Goal: Task Accomplishment & Management: Complete application form

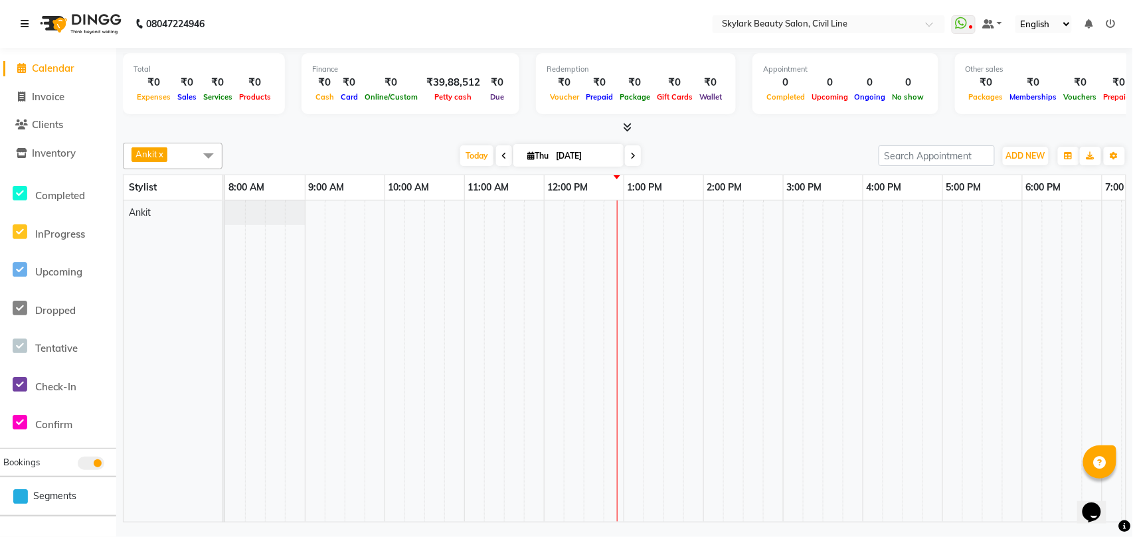
click at [22, 17] on link at bounding box center [27, 23] width 13 height 37
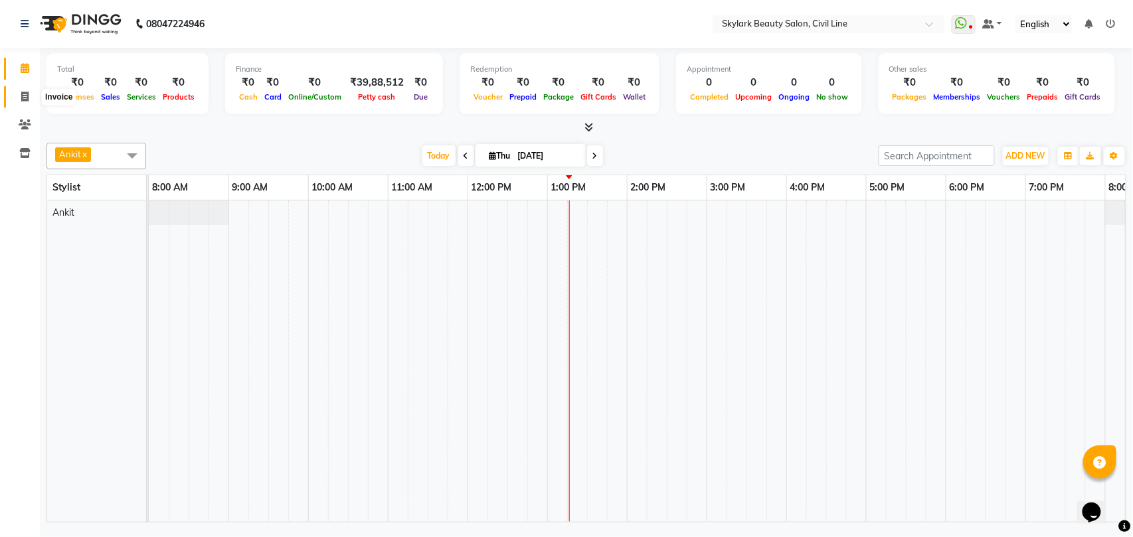
click at [24, 99] on icon at bounding box center [24, 97] width 7 height 10
select select "service"
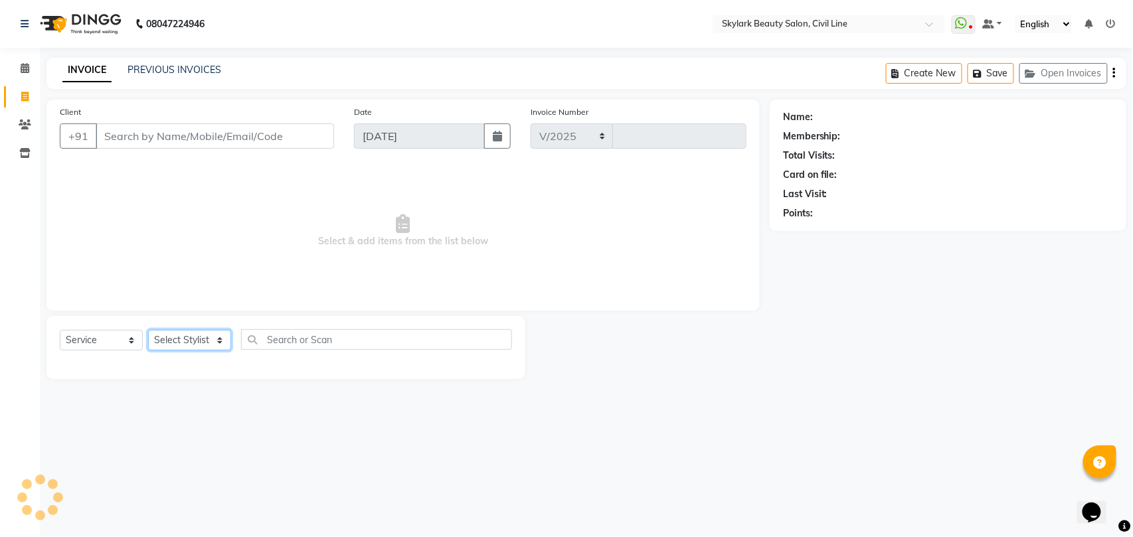
select select "4588"
type input "6263"
drag, startPoint x: 179, startPoint y: 333, endPoint x: 179, endPoint y: 345, distance: 12.6
click at [179, 333] on select "Select Stylist" at bounding box center [189, 340] width 83 height 21
click at [179, 346] on select "Select Stylist" at bounding box center [189, 340] width 83 height 21
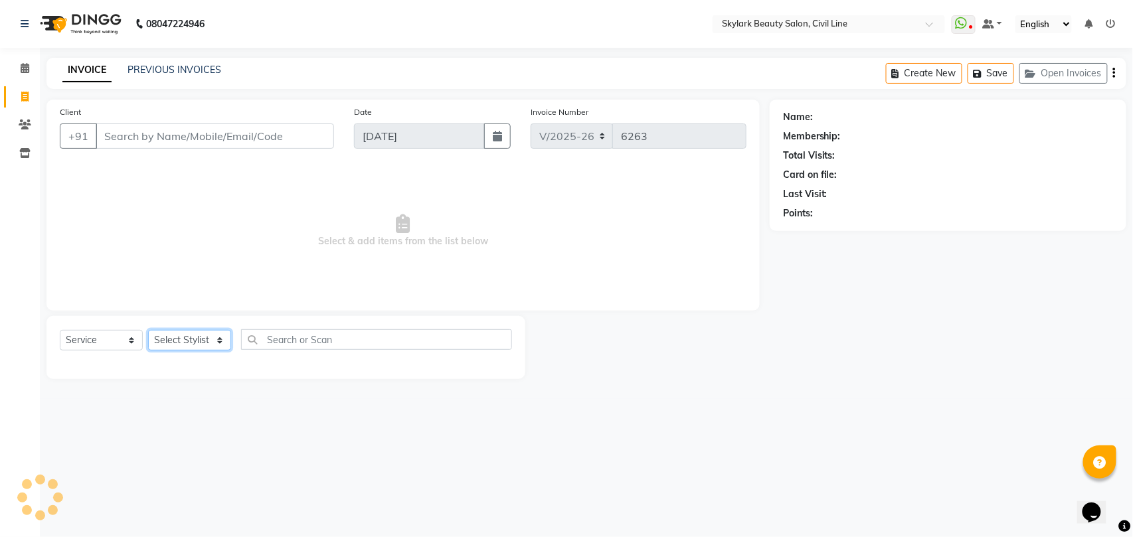
click at [179, 347] on select "Select Stylist" at bounding box center [189, 340] width 83 height 21
click at [211, 343] on select "Select Stylist" at bounding box center [189, 340] width 83 height 21
click at [211, 343] on select "Select Stylist [PERSON_NAME] [PERSON_NAME] [PERSON_NAME] WASU" at bounding box center [189, 340] width 83 height 21
select select "28120"
click at [148, 330] on select "Select Stylist [PERSON_NAME] [PERSON_NAME] [PERSON_NAME] WASU" at bounding box center [189, 340] width 83 height 21
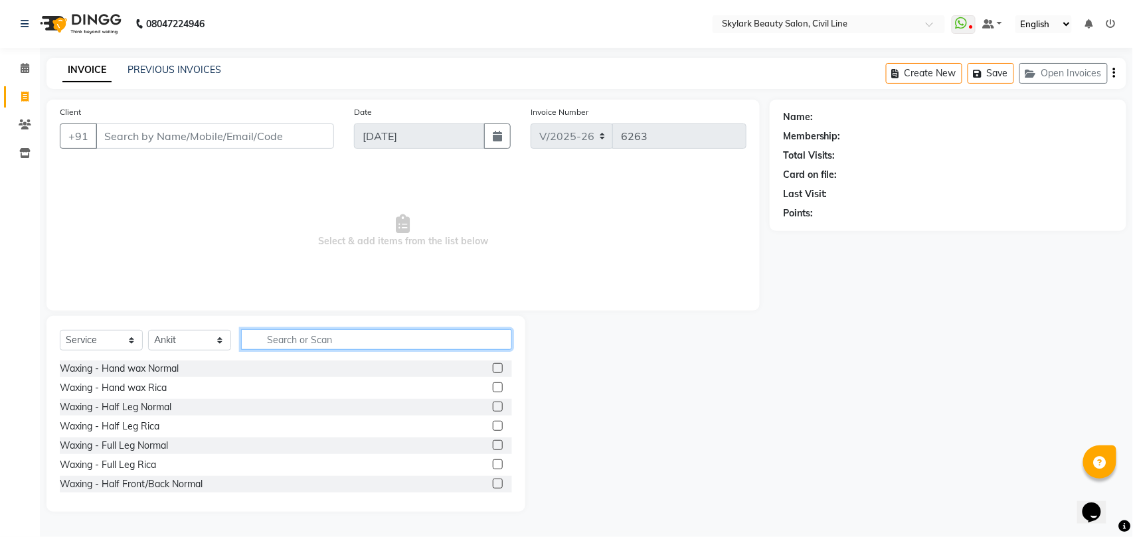
click at [376, 333] on input "text" at bounding box center [376, 339] width 271 height 21
click at [142, 372] on div "Waxing - Hand wax Normal" at bounding box center [119, 369] width 119 height 14
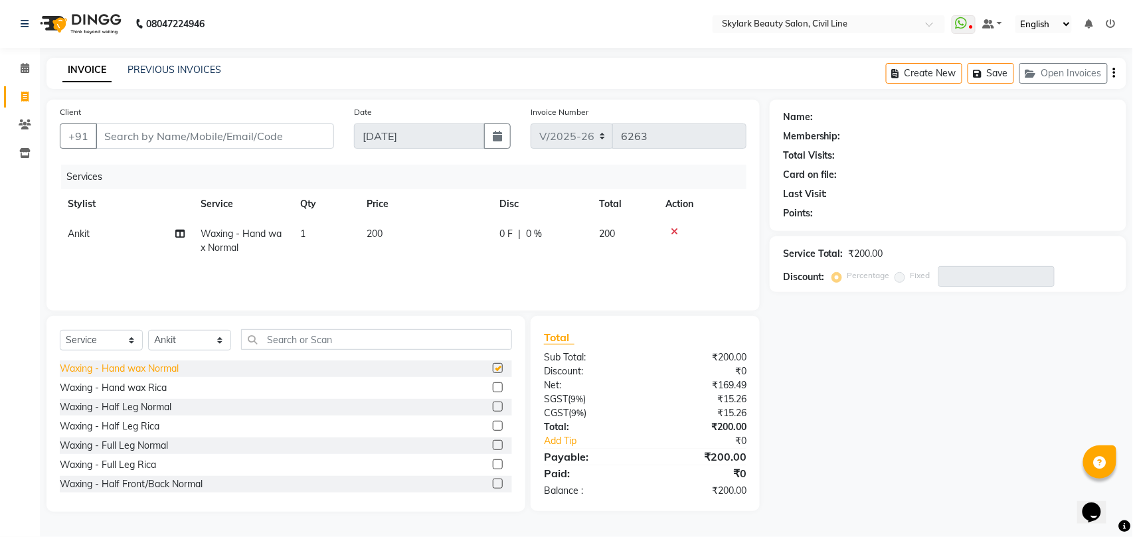
checkbox input "false"
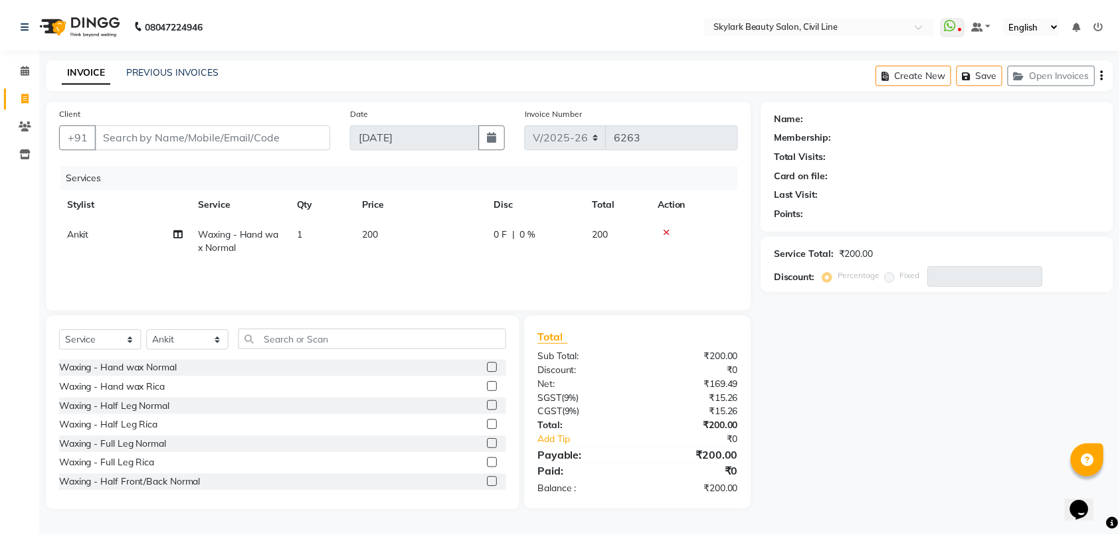
scroll to position [88, 0]
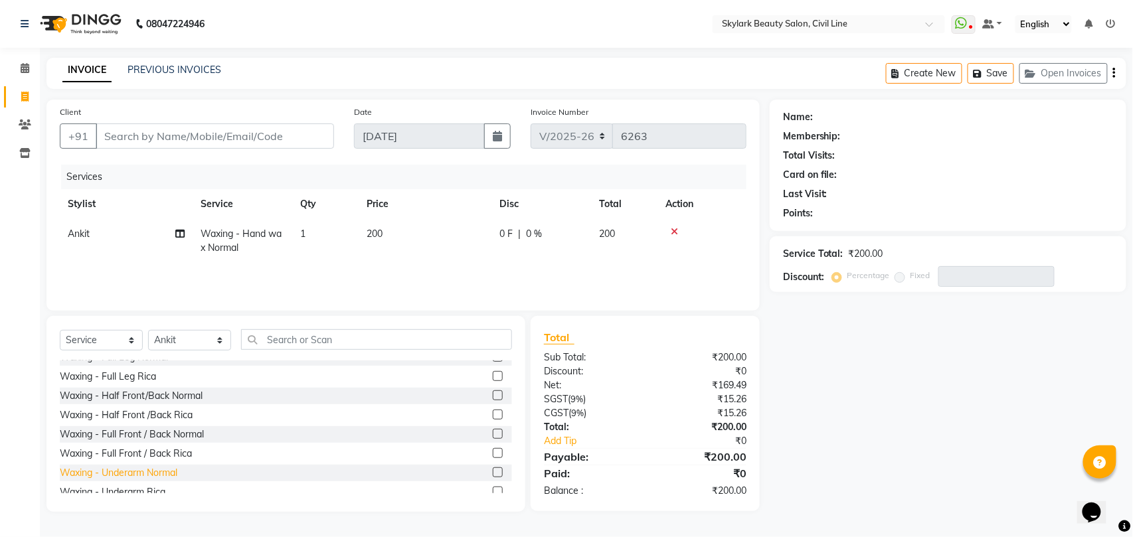
click at [149, 472] on div "Waxing - Underarm Normal" at bounding box center [119, 473] width 118 height 14
checkbox input "false"
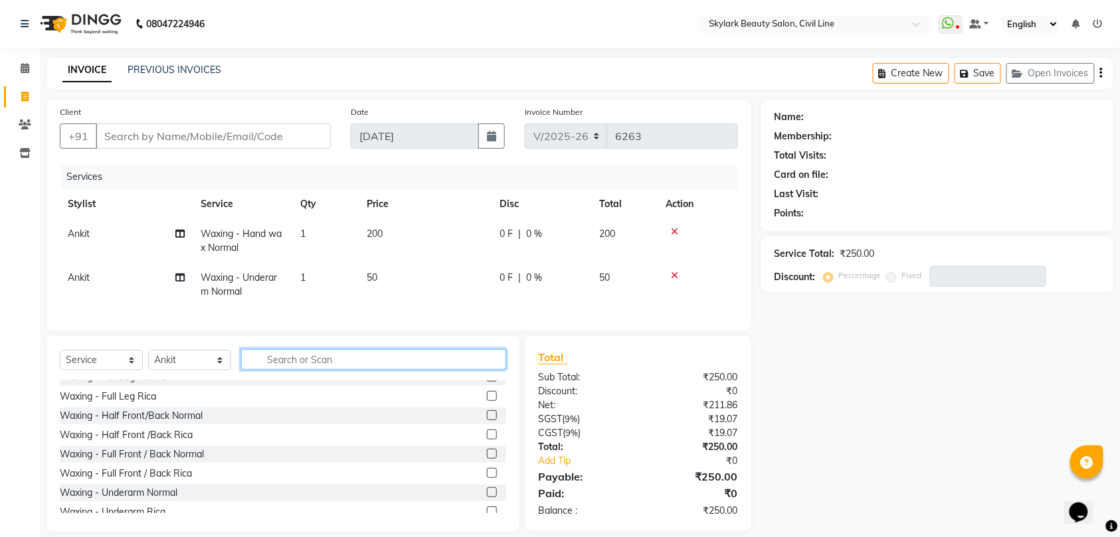
click at [303, 370] on input "text" at bounding box center [373, 359] width 265 height 21
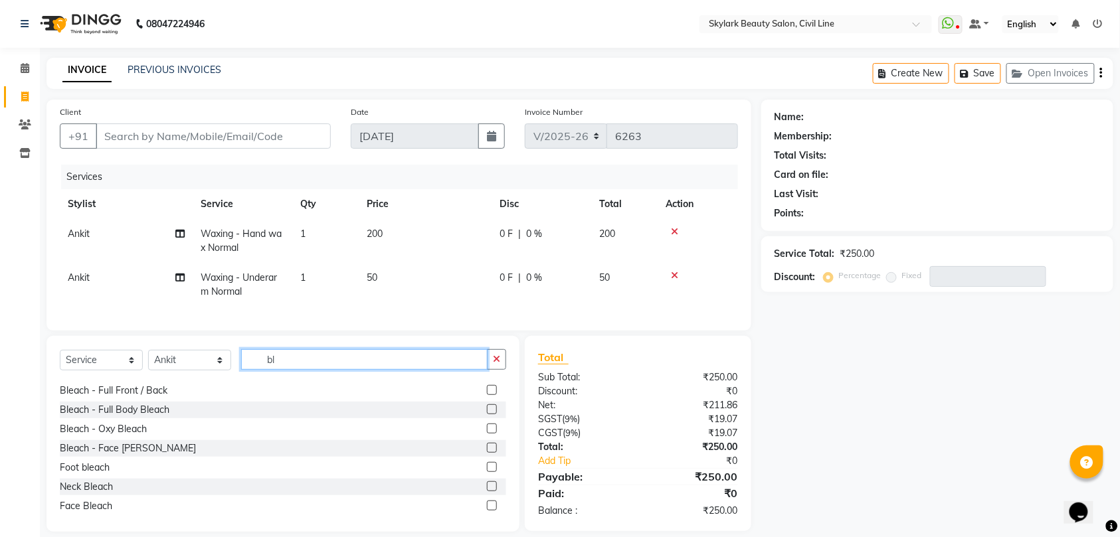
scroll to position [155, 0]
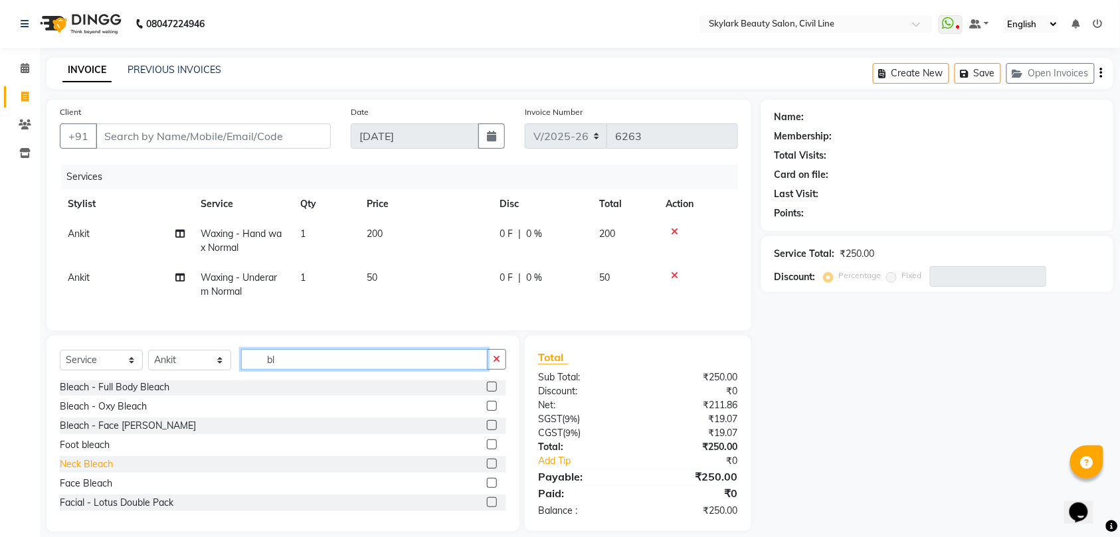
type input "bl"
click at [85, 472] on div "Neck Bleach" at bounding box center [86, 465] width 53 height 14
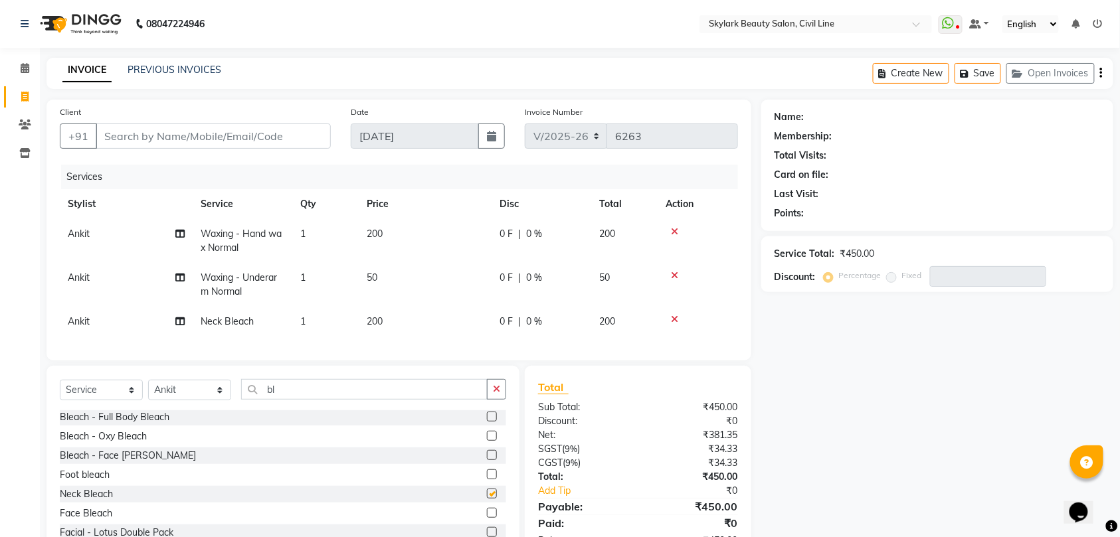
checkbox input "false"
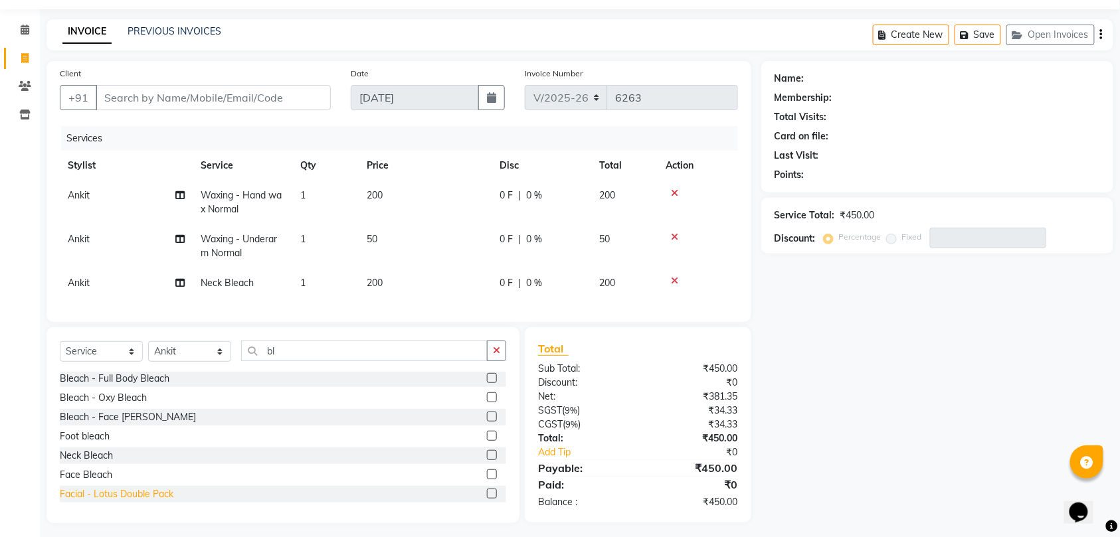
scroll to position [58, 0]
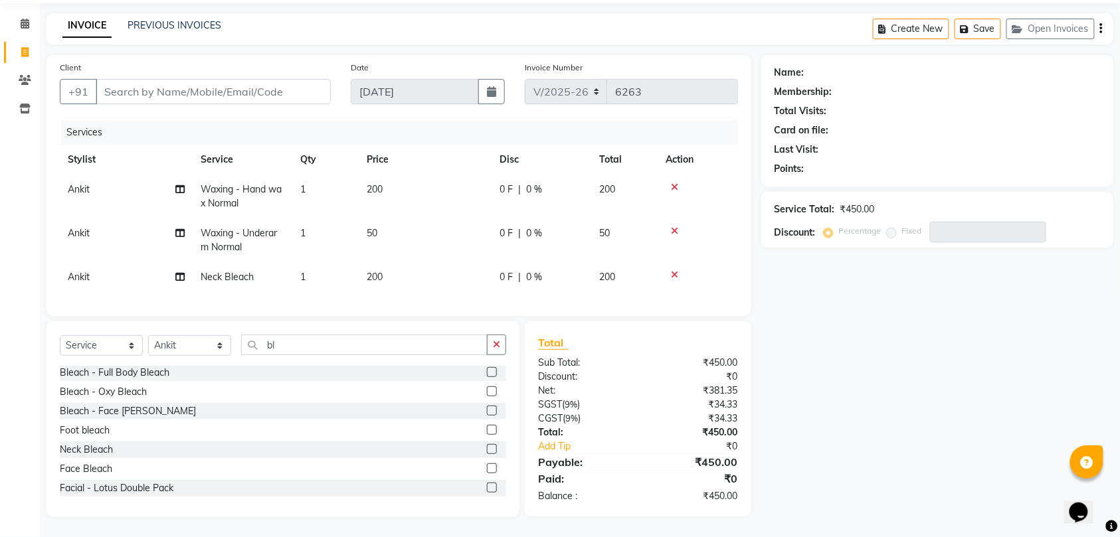
click at [73, 469] on div "Face Bleach" at bounding box center [86, 469] width 52 height 14
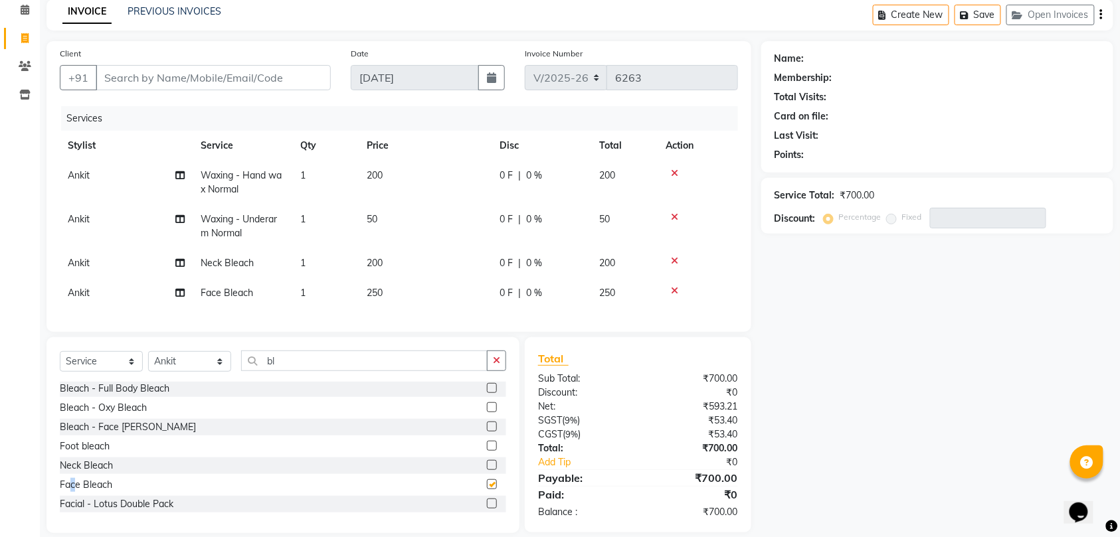
checkbox input "false"
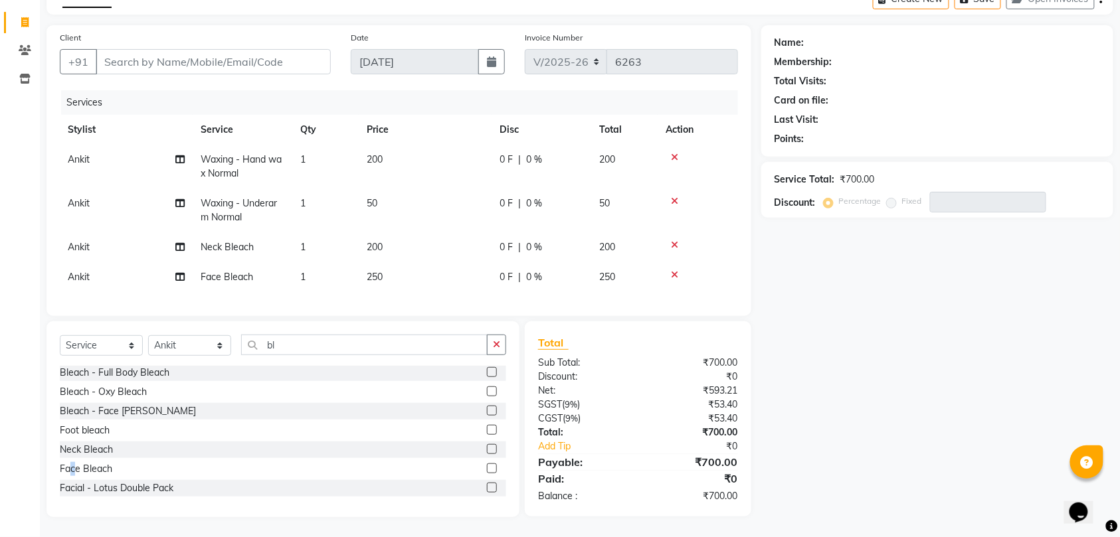
scroll to position [88, 0]
click at [284, 347] on input "bl" at bounding box center [364, 345] width 246 height 21
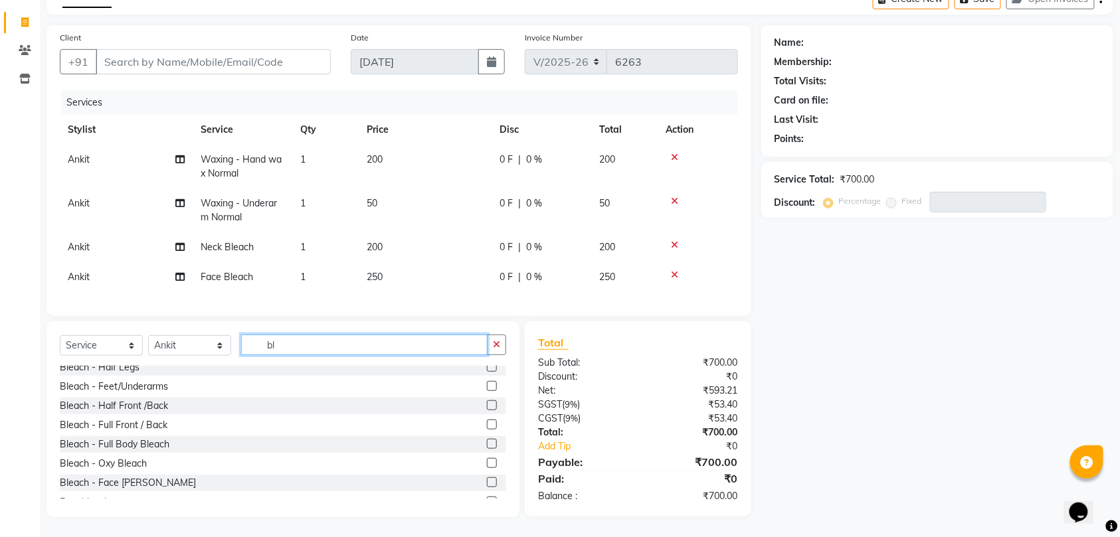
scroll to position [0, 0]
type input "b"
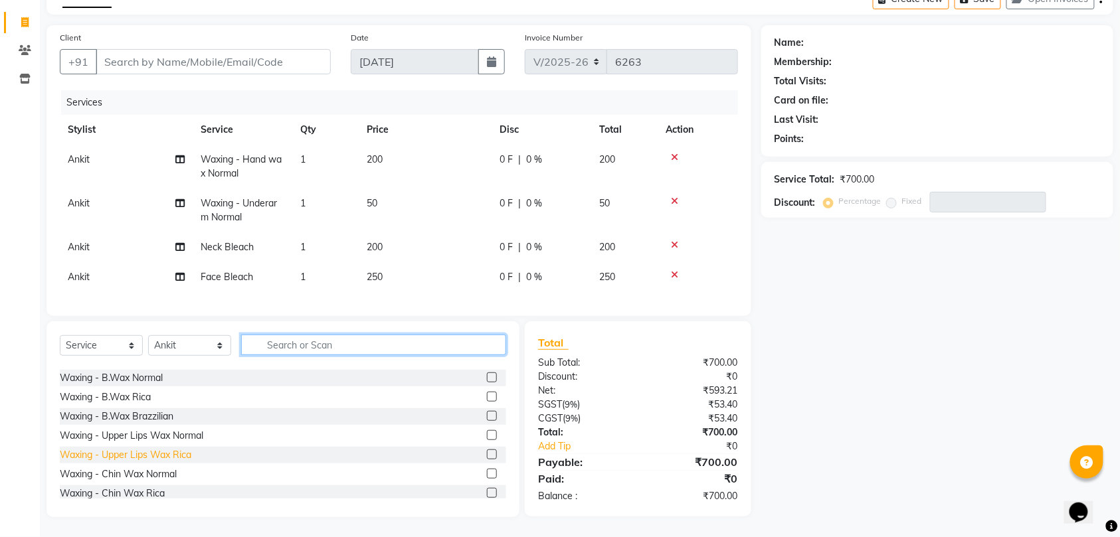
scroll to position [354, 0]
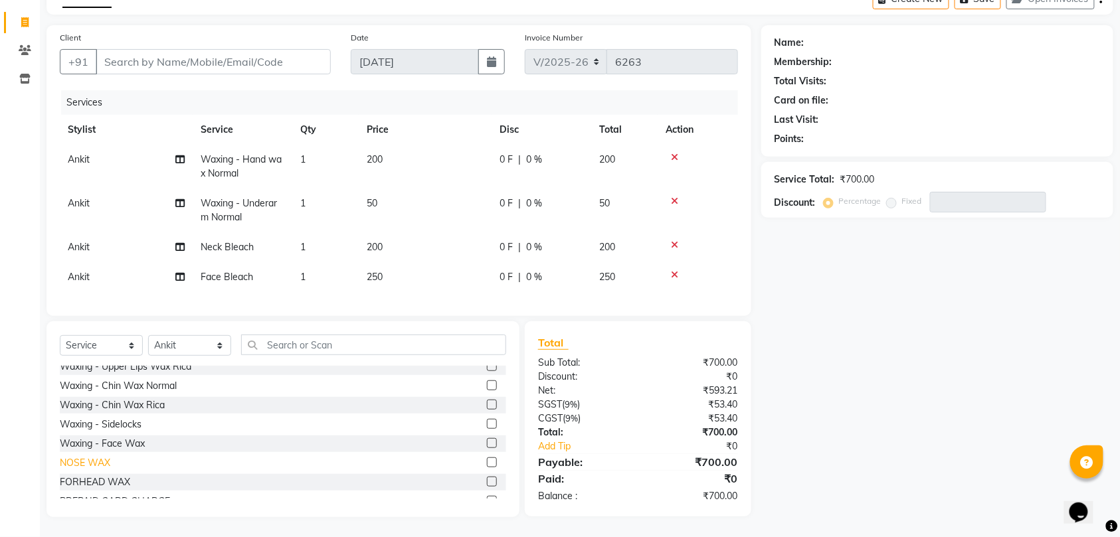
click at [88, 460] on div "NOSE WAX" at bounding box center [85, 463] width 50 height 14
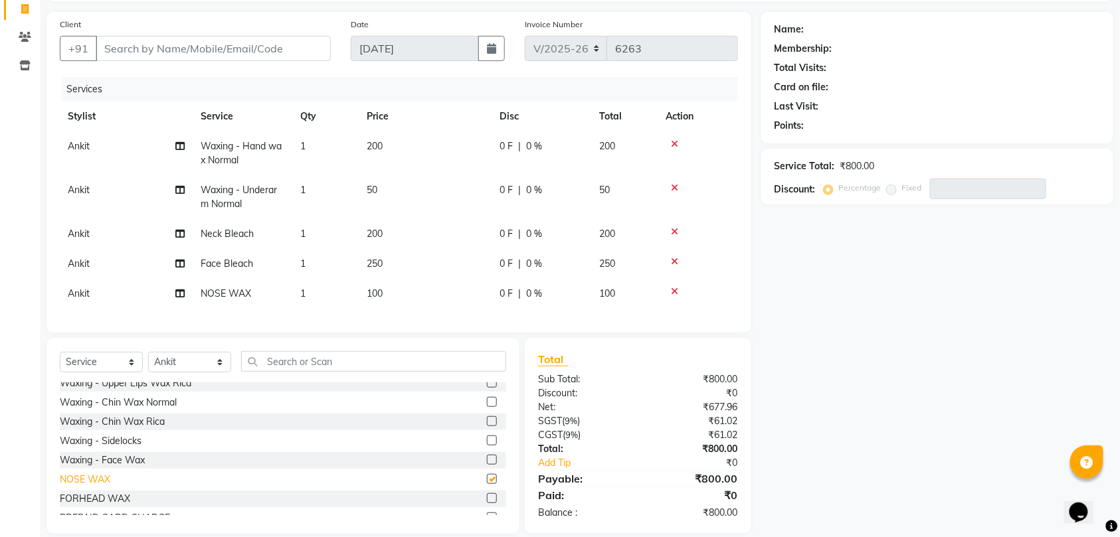
checkbox input "false"
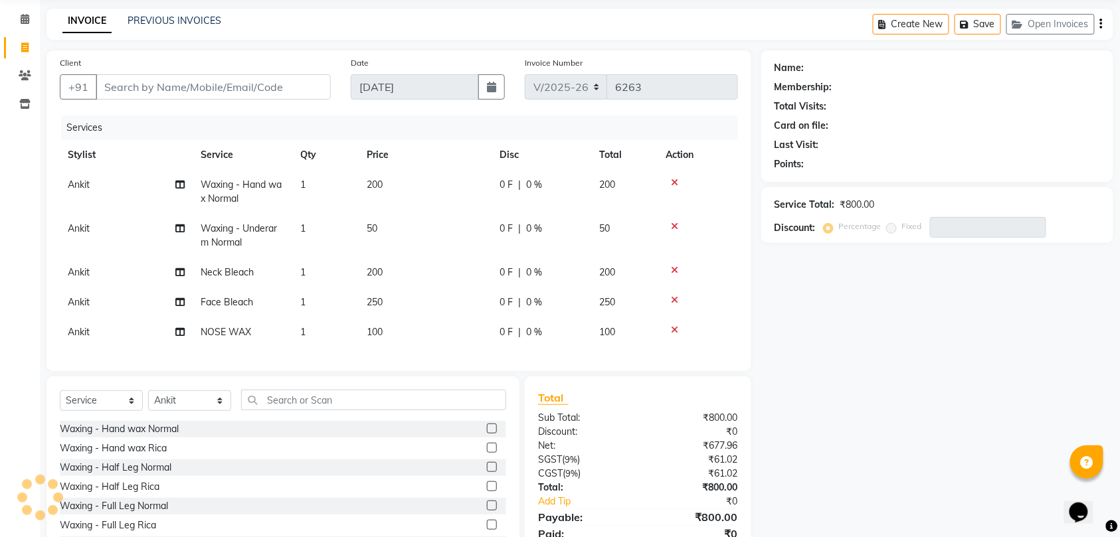
scroll to position [118, 0]
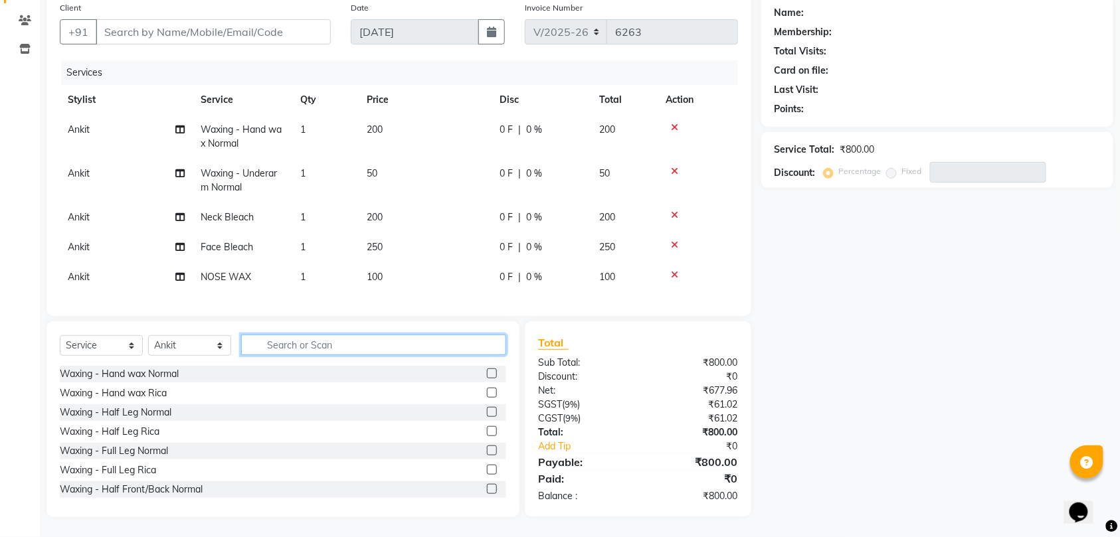
click at [351, 341] on input "text" at bounding box center [373, 345] width 265 height 21
type input "th"
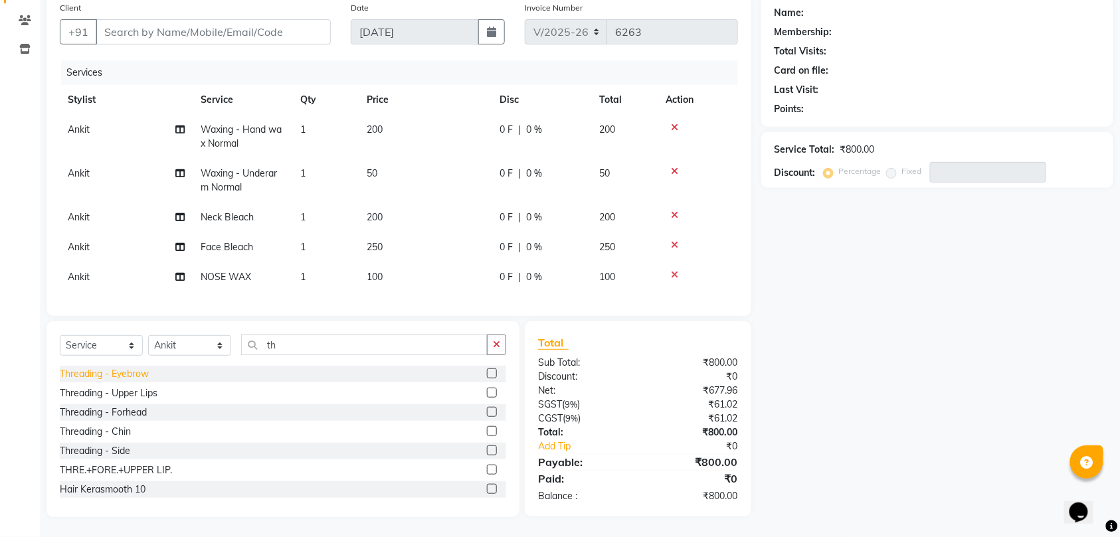
click at [117, 375] on div "Threading - Eyebrow" at bounding box center [104, 374] width 89 height 14
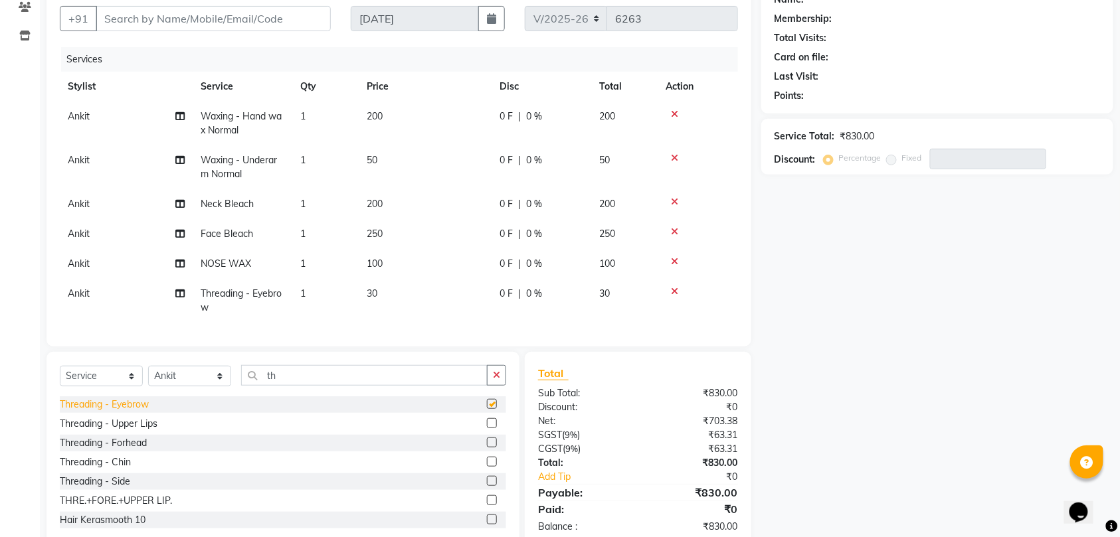
checkbox input "false"
click at [128, 431] on div "Threading - Upper Lips" at bounding box center [109, 424] width 98 height 14
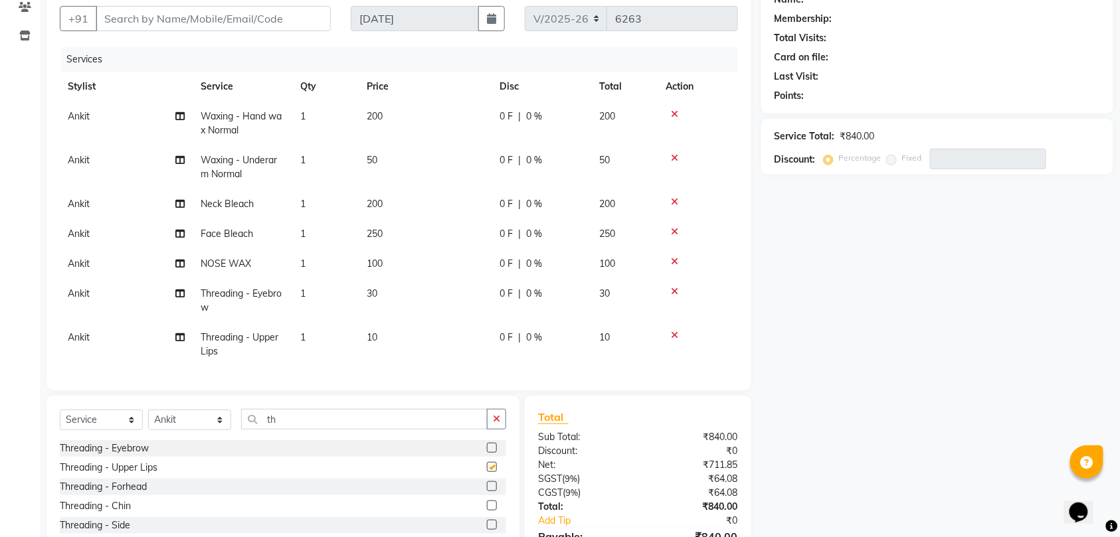
checkbox input "false"
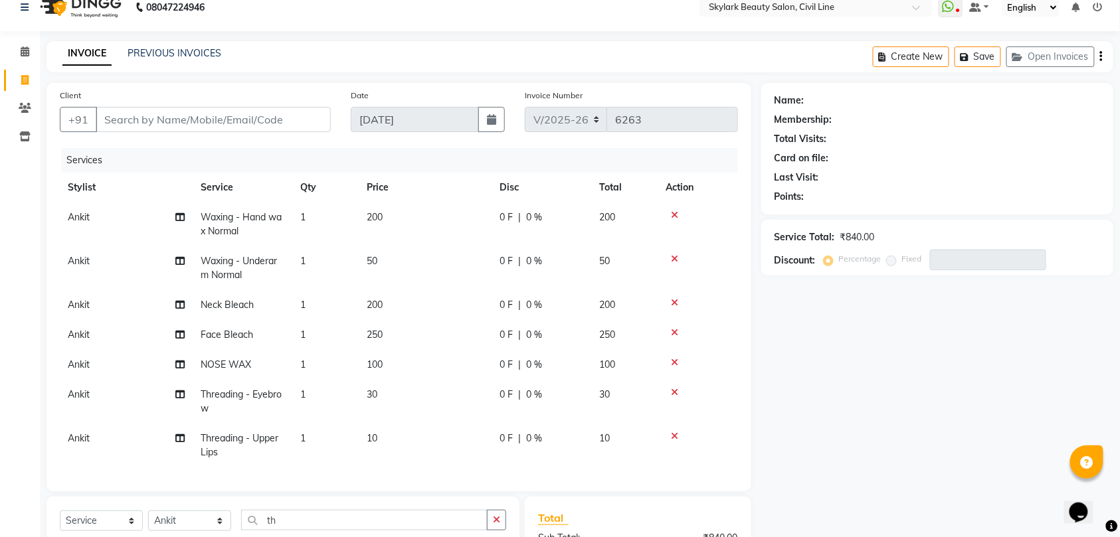
scroll to position [0, 0]
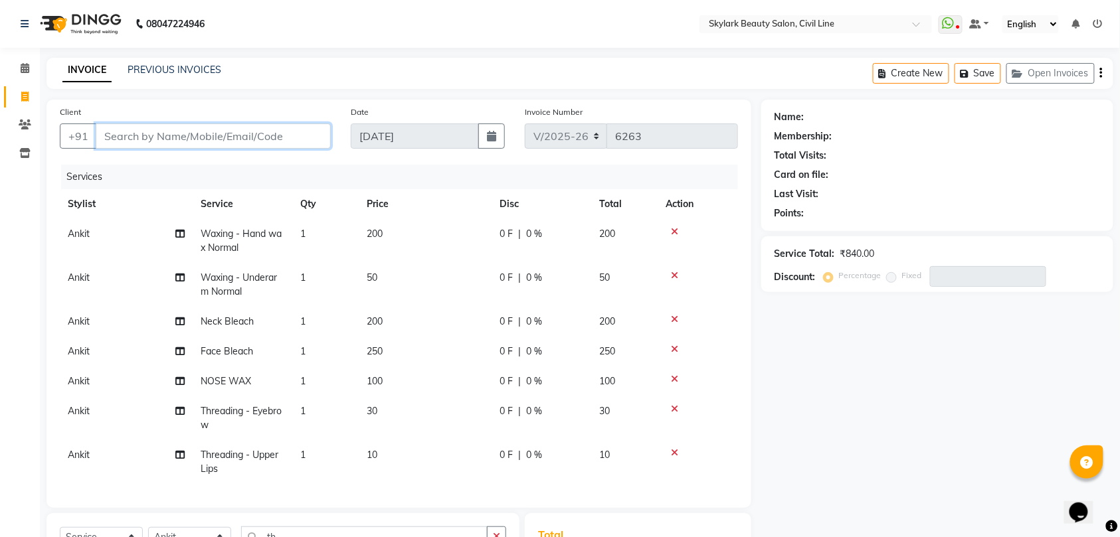
click at [263, 138] on input "Client" at bounding box center [213, 136] width 235 height 25
type input "9"
type input "0"
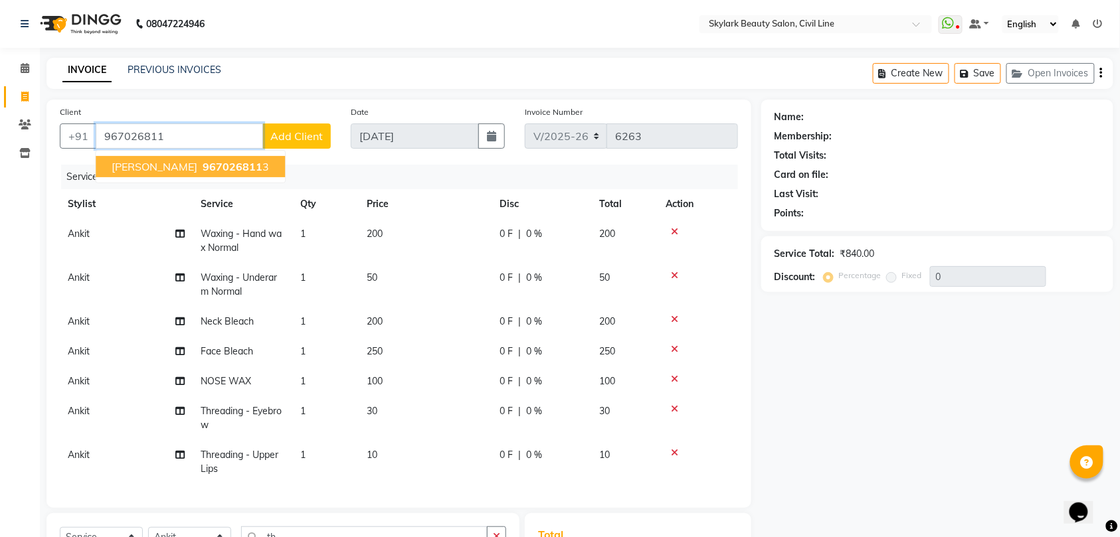
click at [203, 169] on span "967026811" at bounding box center [233, 166] width 60 height 13
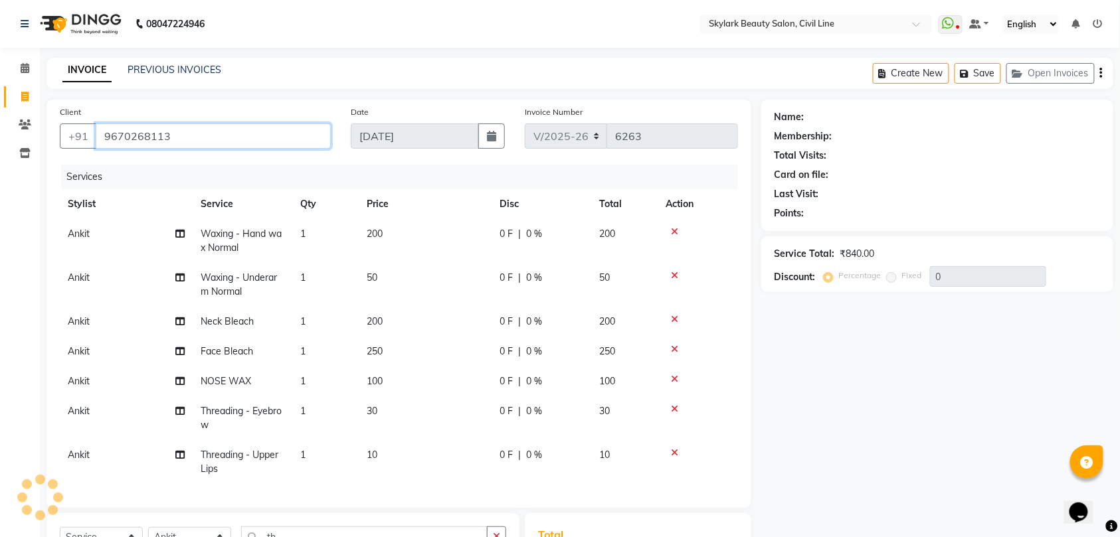
type input "9670268113"
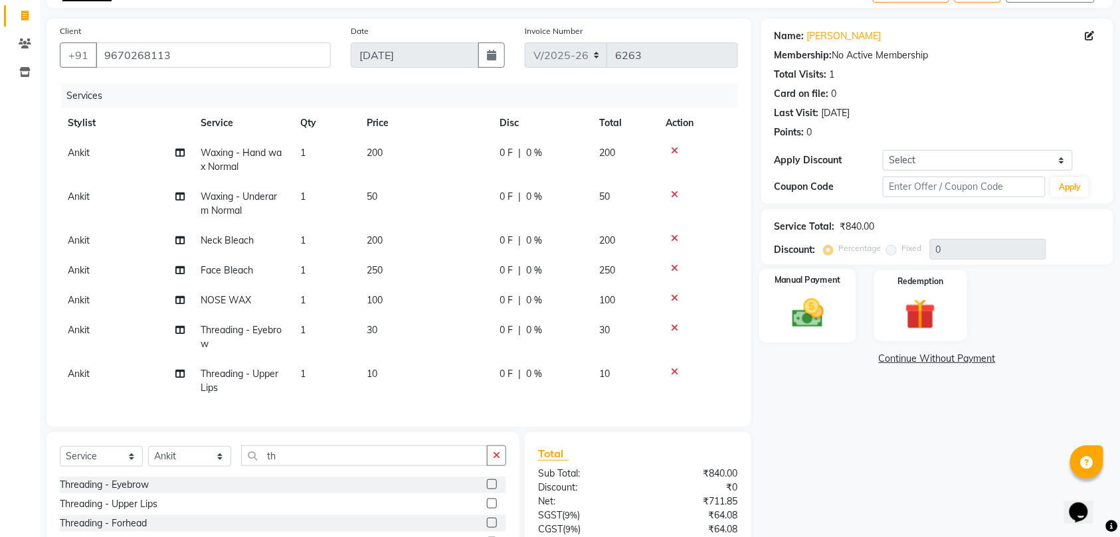
scroll to position [177, 0]
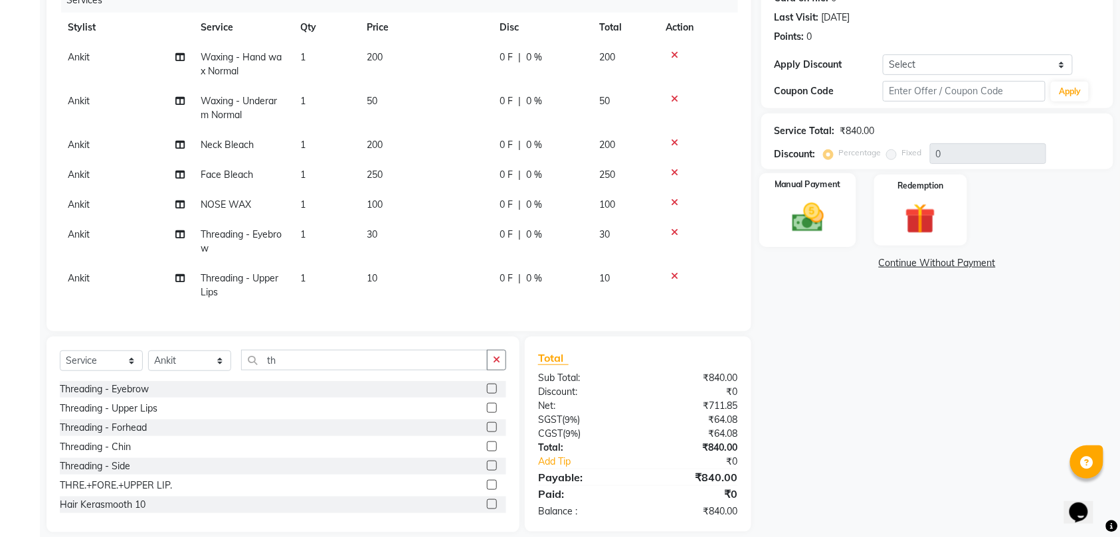
click at [816, 214] on img at bounding box center [808, 217] width 52 height 37
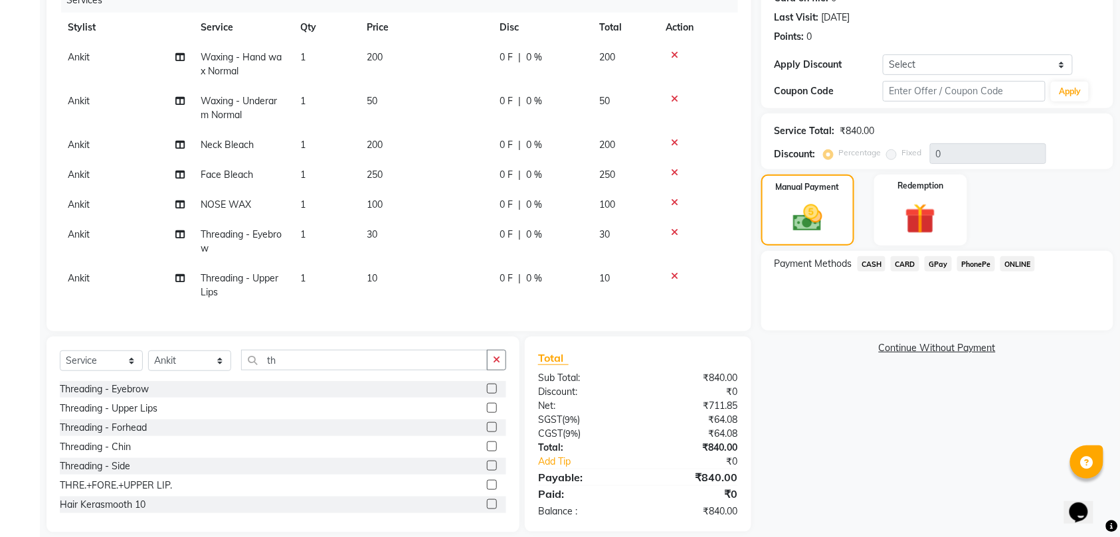
click at [935, 263] on span "GPay" at bounding box center [937, 263] width 27 height 15
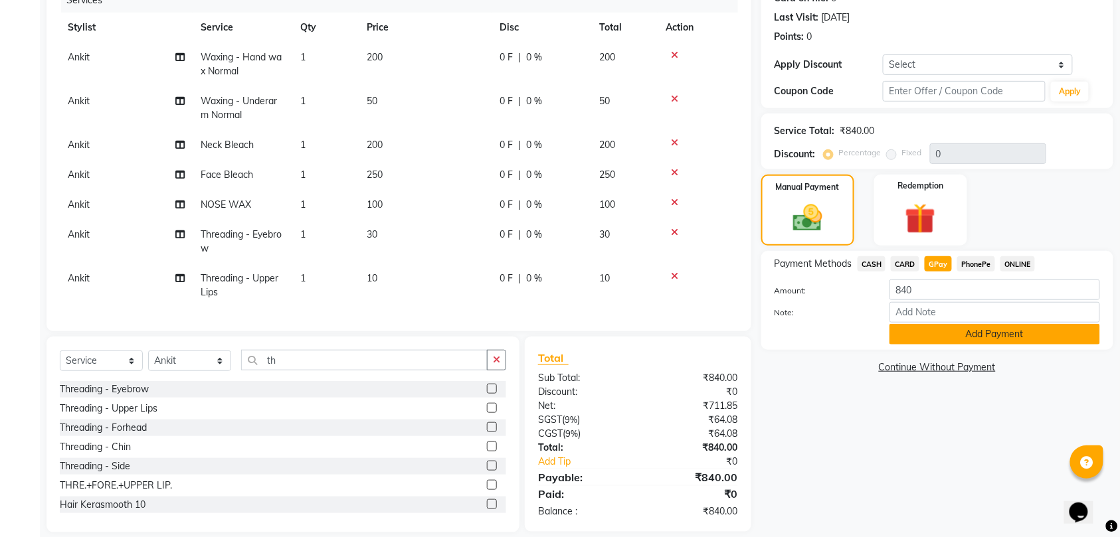
click at [949, 340] on button "Add Payment" at bounding box center [994, 334] width 211 height 21
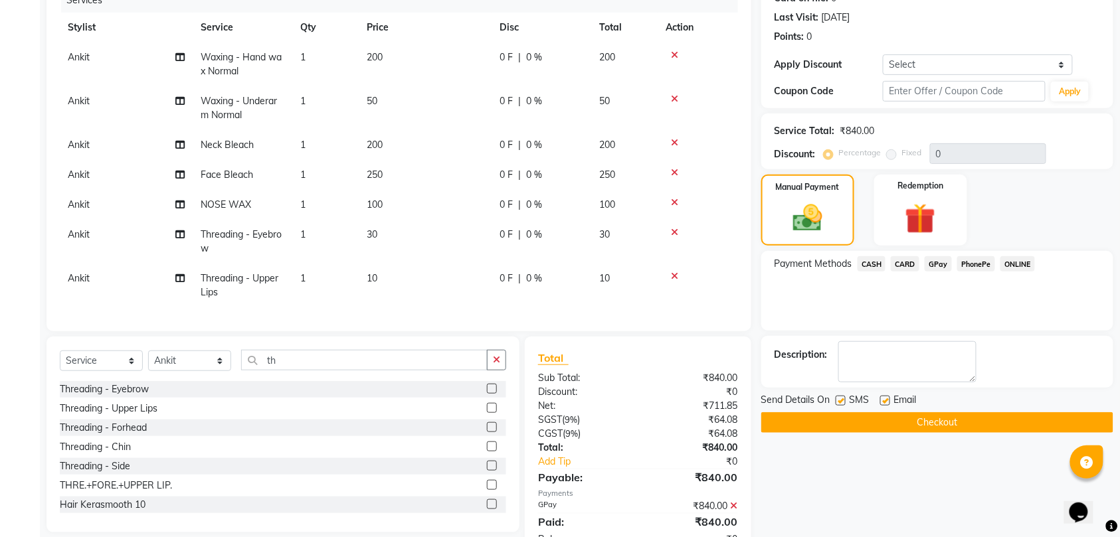
click at [936, 422] on button "Checkout" at bounding box center [937, 422] width 352 height 21
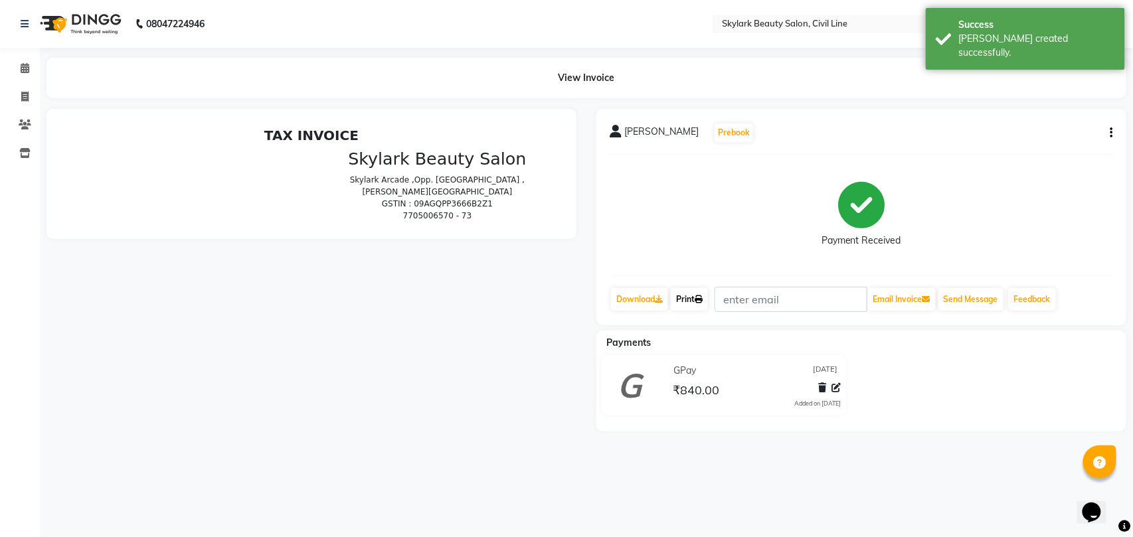
click at [691, 302] on link "Print" at bounding box center [689, 299] width 37 height 23
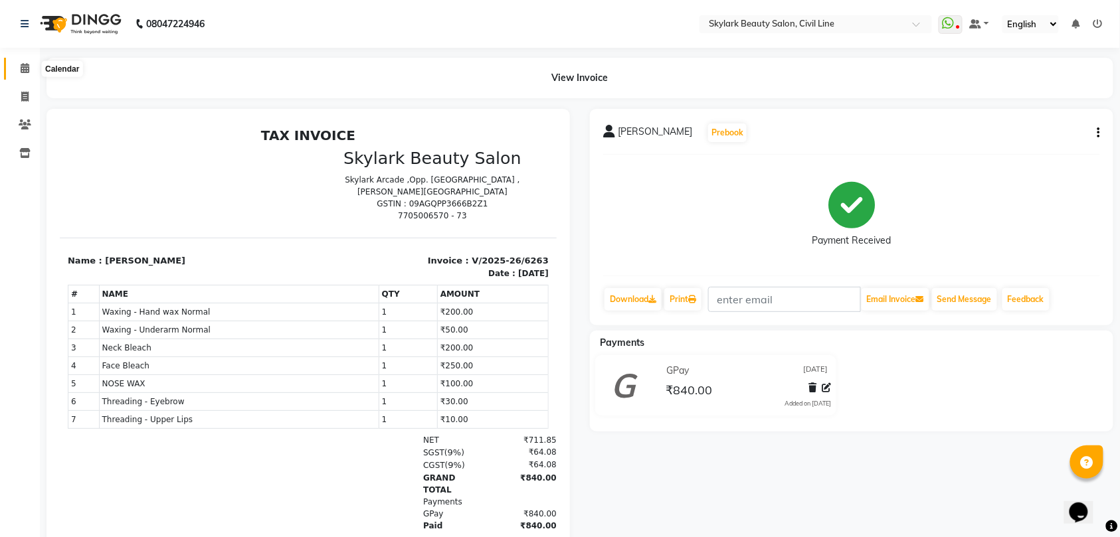
click at [24, 66] on icon at bounding box center [25, 68] width 9 height 10
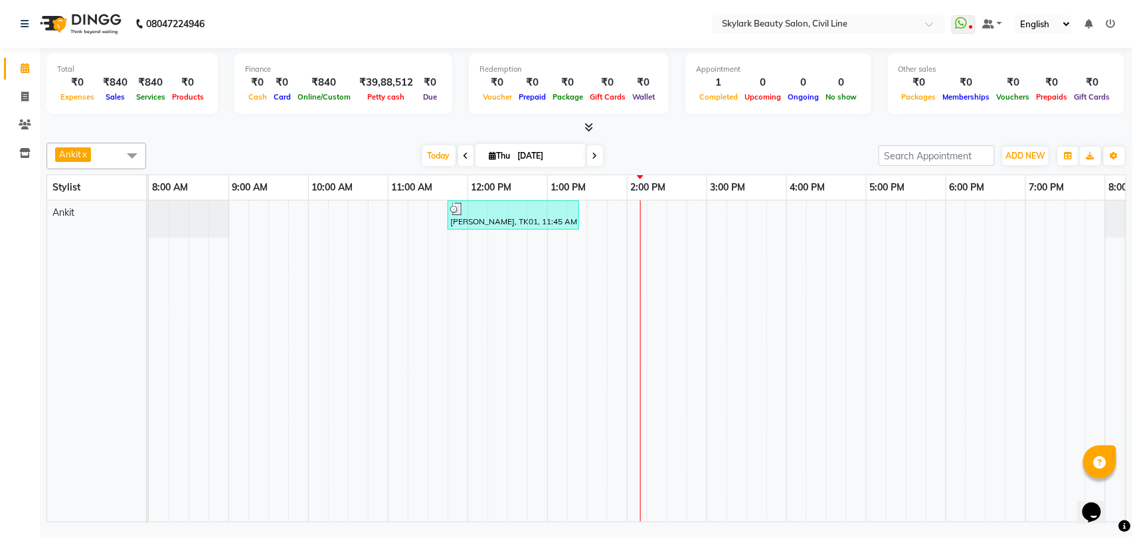
click at [665, 221] on div "[PERSON_NAME], TK01, 11:45 AM-01:25 PM, Waxing - Hand wax Normal,Waxing - Under…" at bounding box center [667, 361] width 1036 height 321
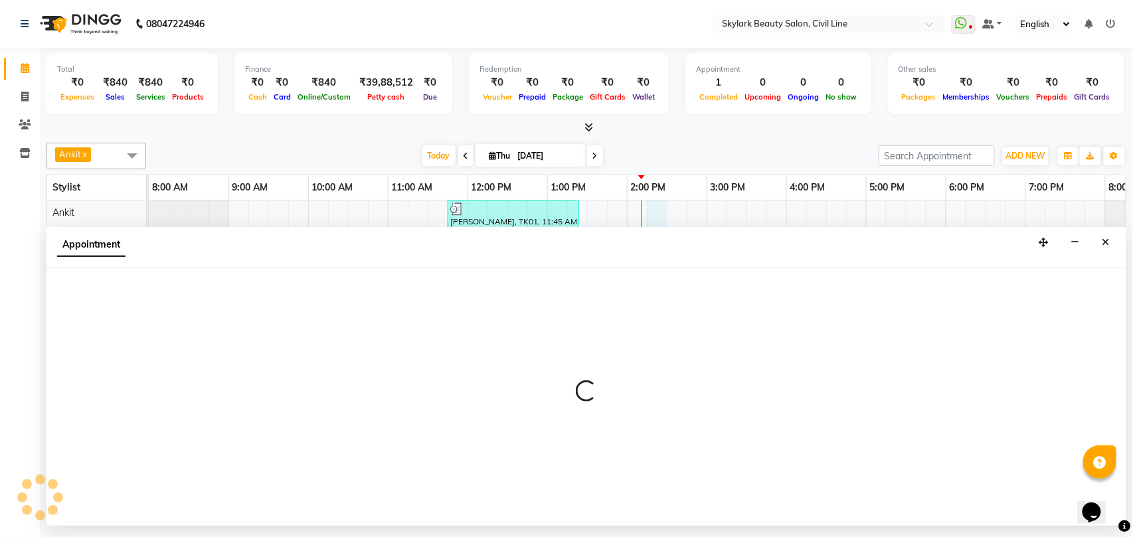
select select "28120"
select select "tentative"
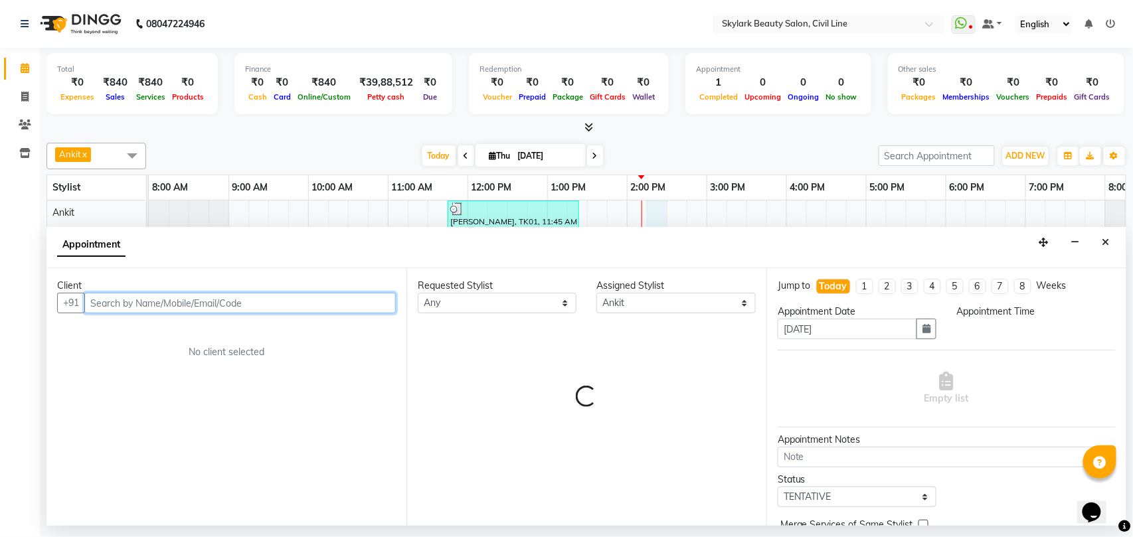
select select "855"
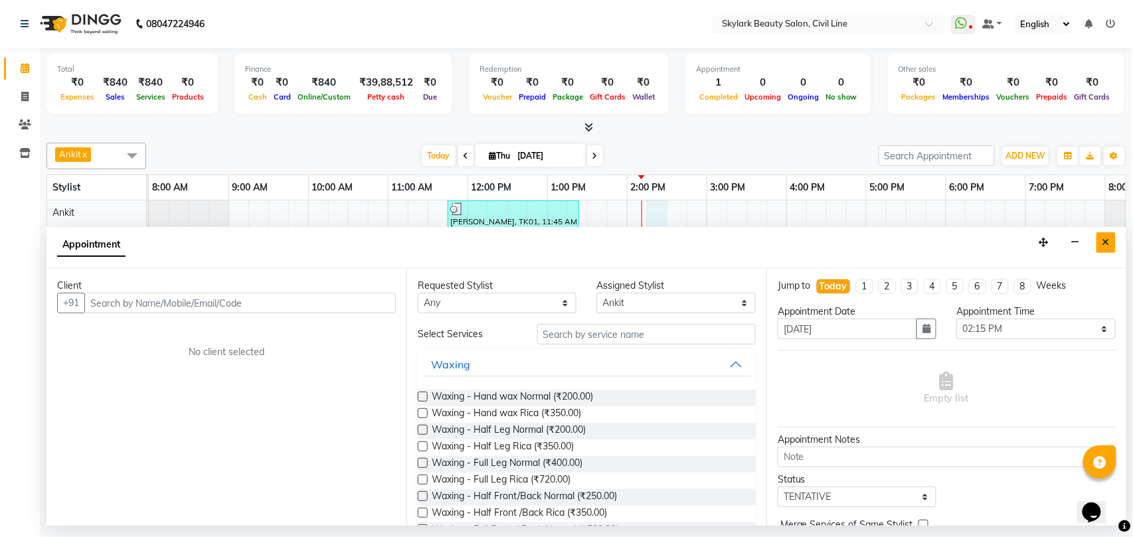
click at [1104, 240] on icon "Close" at bounding box center [1105, 242] width 7 height 9
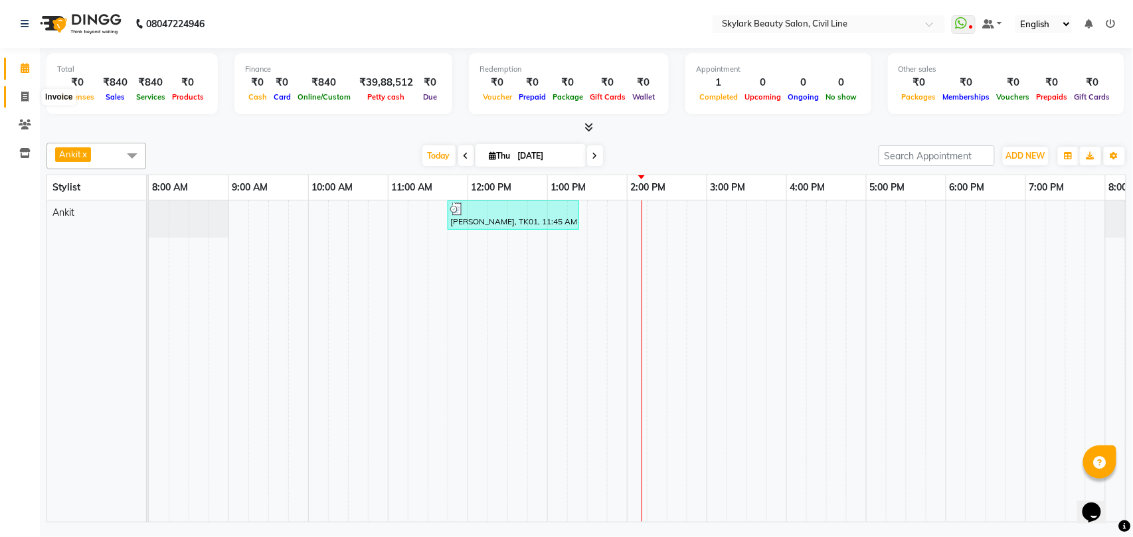
click at [23, 97] on icon at bounding box center [24, 97] width 7 height 10
select select "service"
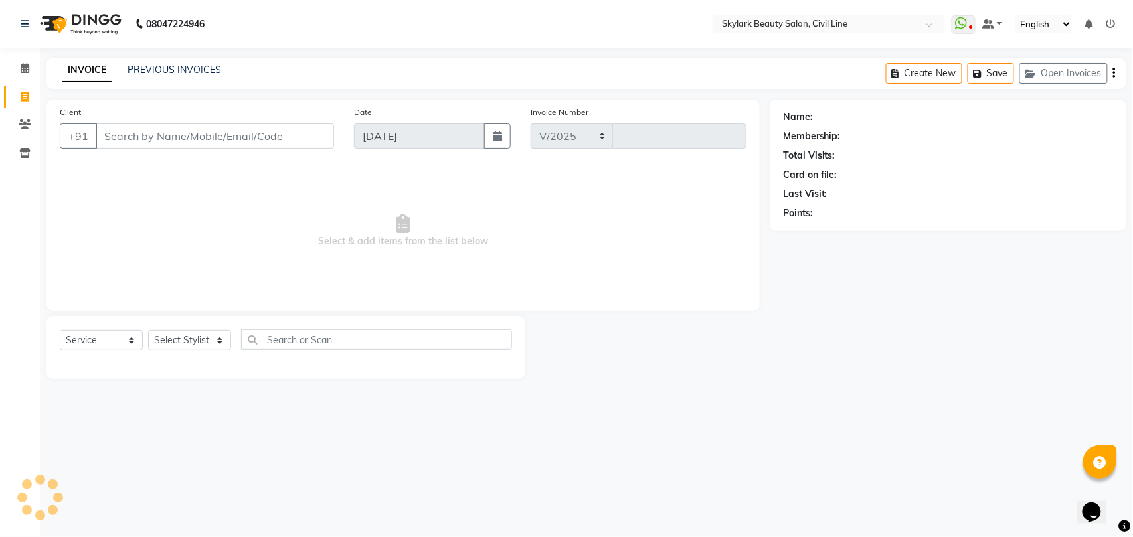
select select "4588"
type input "6264"
click at [193, 341] on select "Select Stylist [PERSON_NAME] [PERSON_NAME] [PERSON_NAME] WASU" at bounding box center [189, 340] width 83 height 21
select select "28120"
click at [148, 330] on select "Select Stylist [PERSON_NAME] [PERSON_NAME] [PERSON_NAME] WASU" at bounding box center [189, 340] width 83 height 21
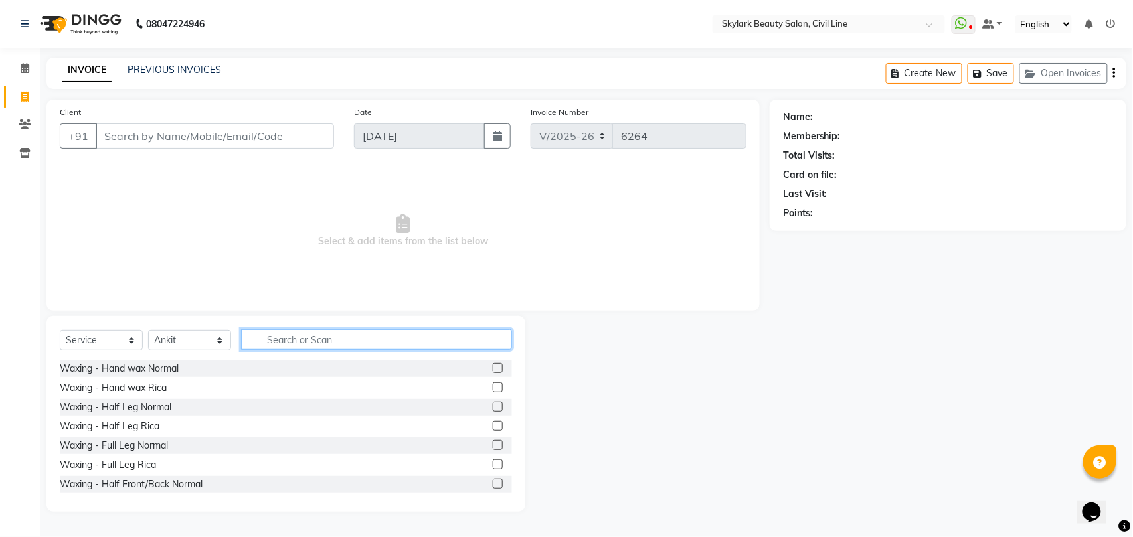
click at [331, 336] on input "text" at bounding box center [376, 339] width 271 height 21
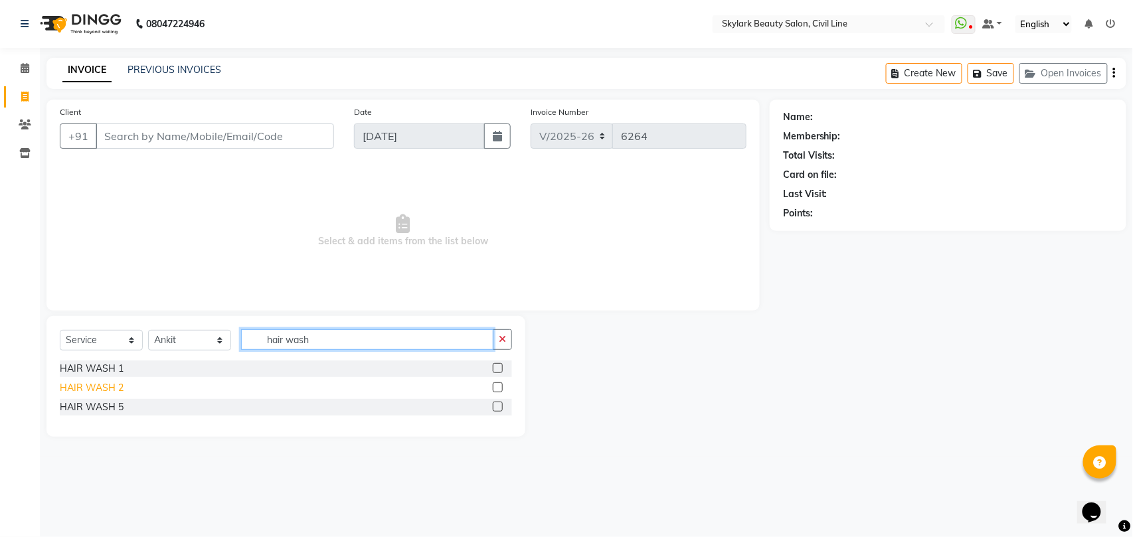
type input "hair wash"
click at [102, 383] on div "HAIR WASH 2" at bounding box center [92, 388] width 64 height 14
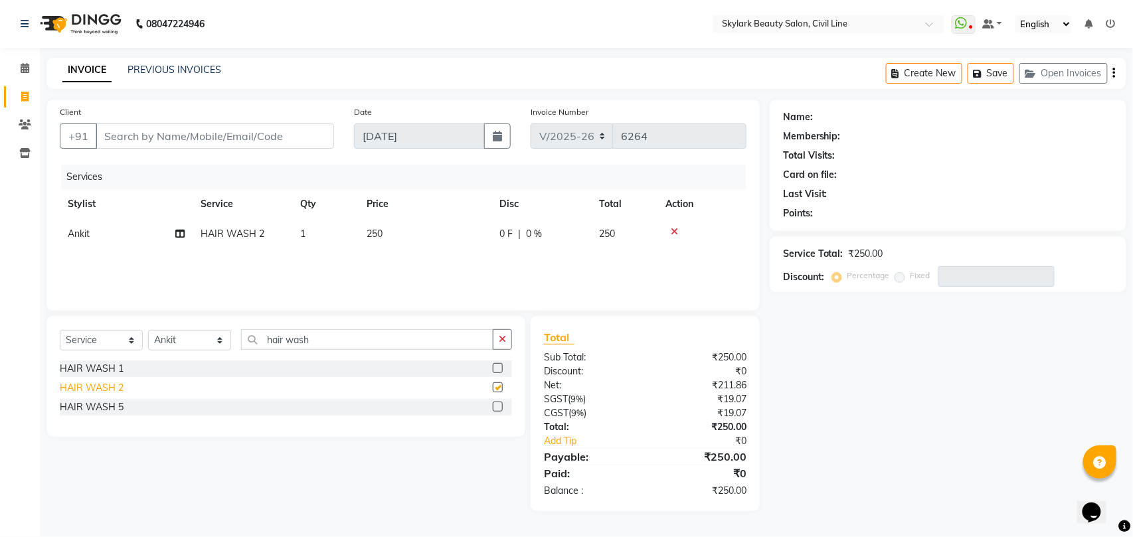
checkbox input "false"
click at [500, 343] on icon "button" at bounding box center [502, 339] width 7 height 9
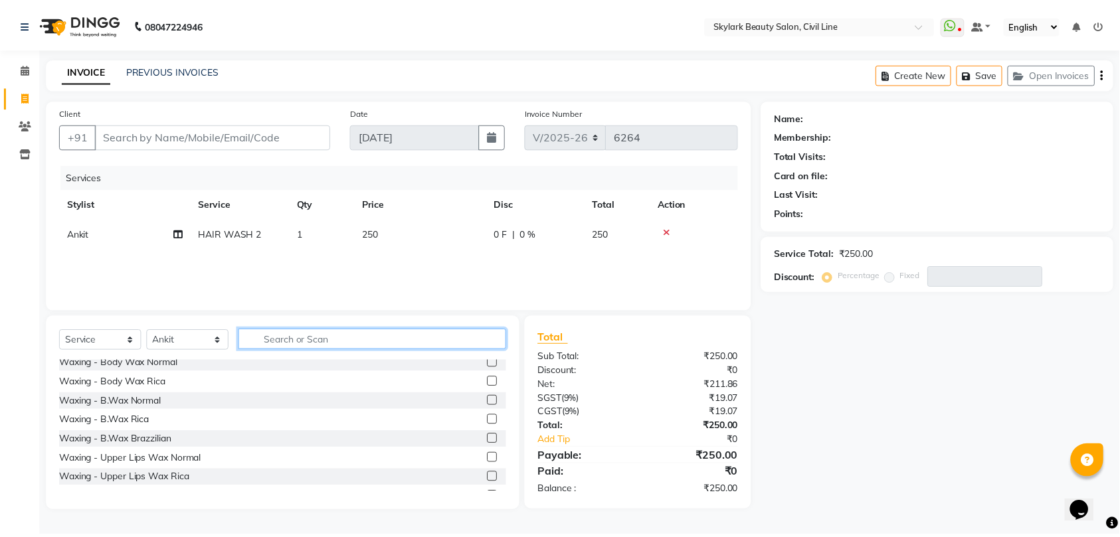
scroll to position [266, 0]
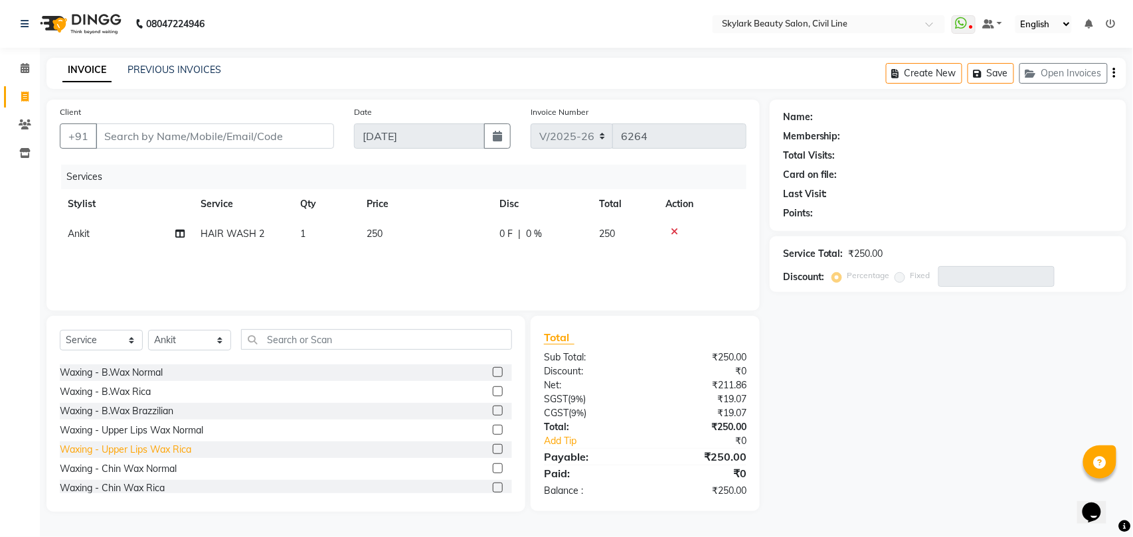
click at [181, 450] on div "Waxing - Upper Lips Wax Rica" at bounding box center [125, 450] width 131 height 14
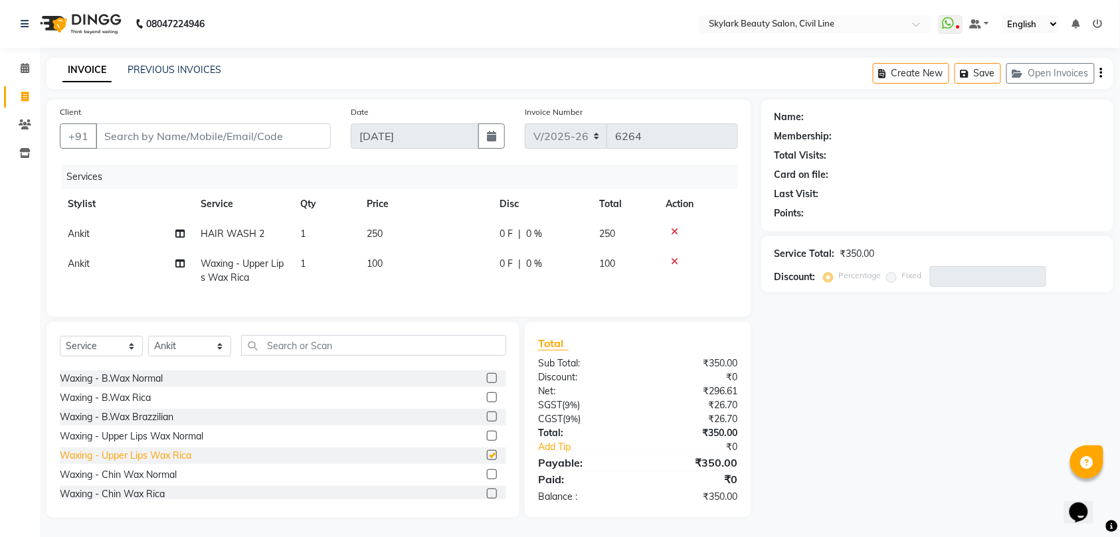
checkbox input "false"
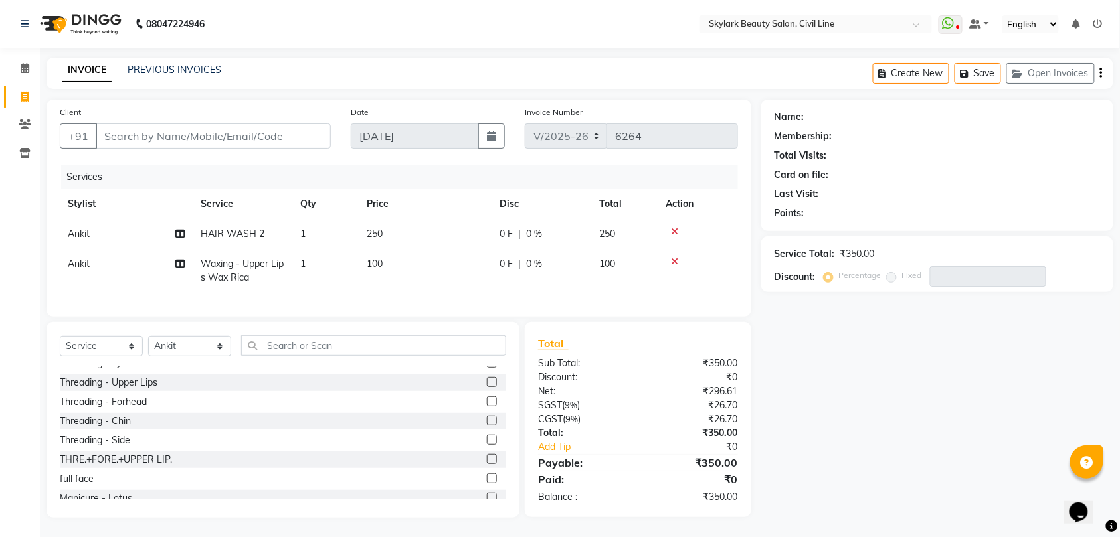
scroll to position [442, 0]
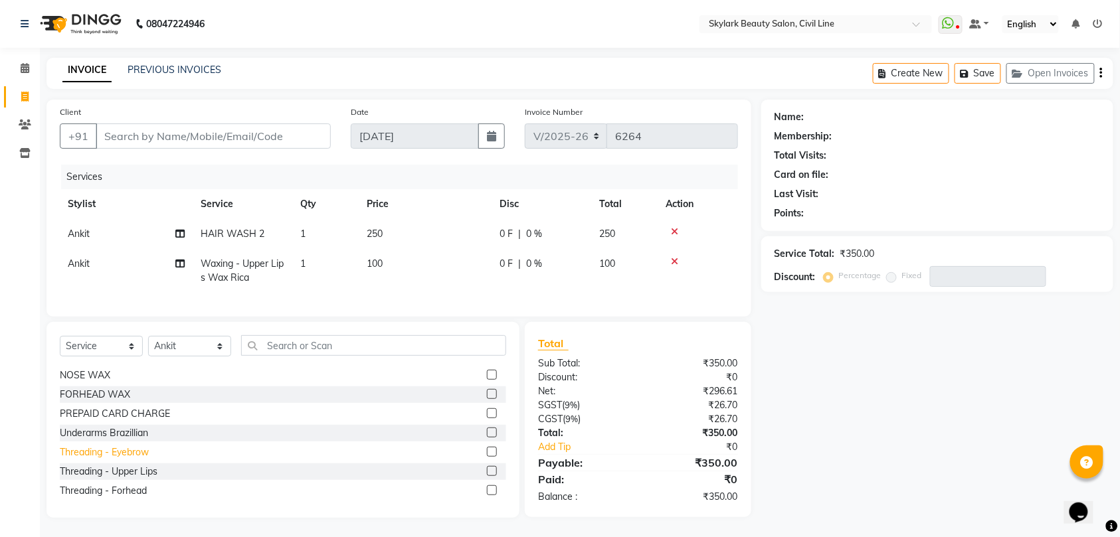
click at [129, 460] on div "Threading - Eyebrow" at bounding box center [104, 453] width 89 height 14
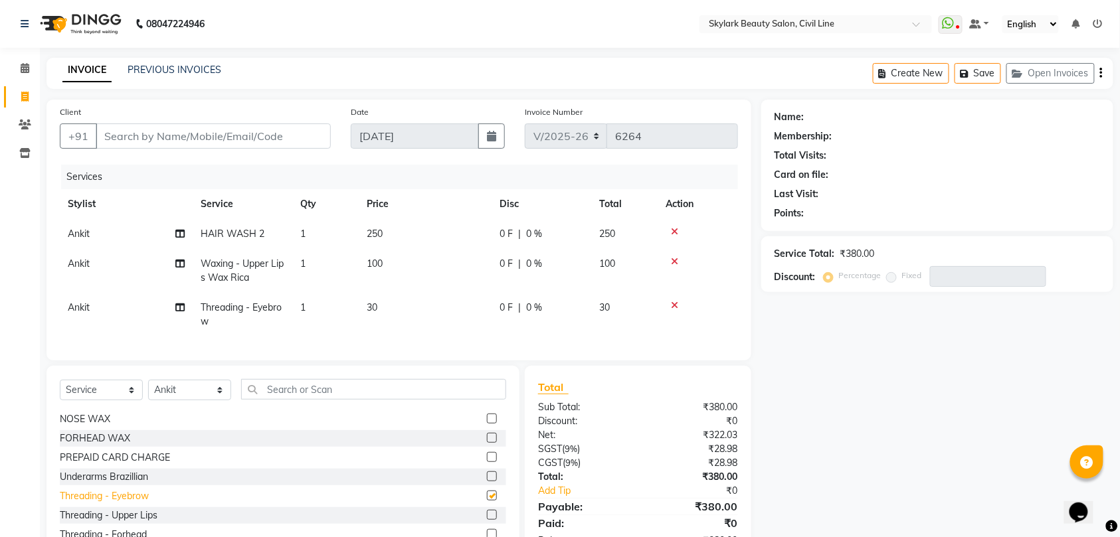
checkbox input "false"
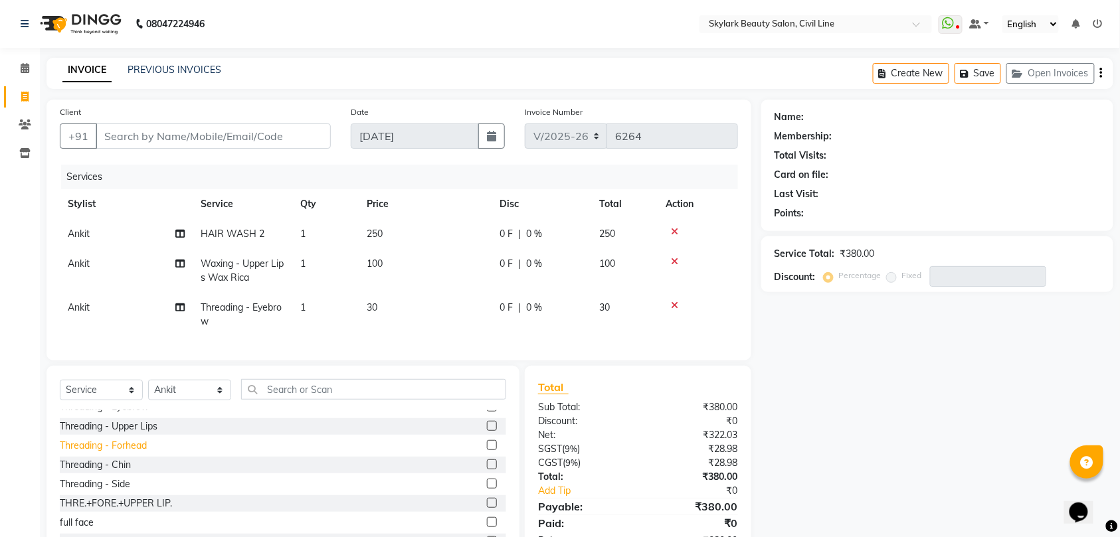
click at [134, 453] on div "Threading - Forhead" at bounding box center [103, 446] width 87 height 14
checkbox input "false"
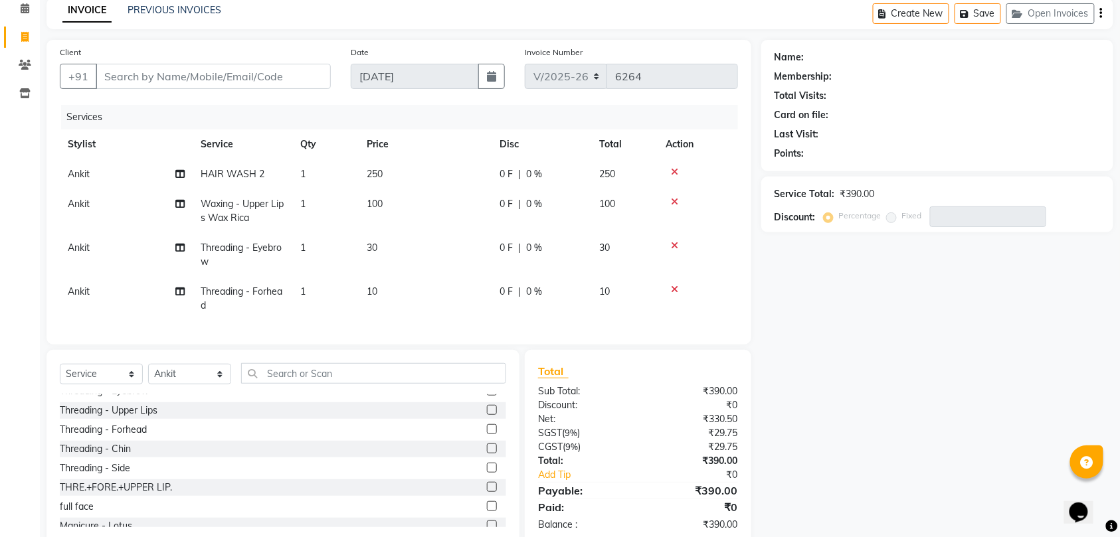
scroll to position [88, 0]
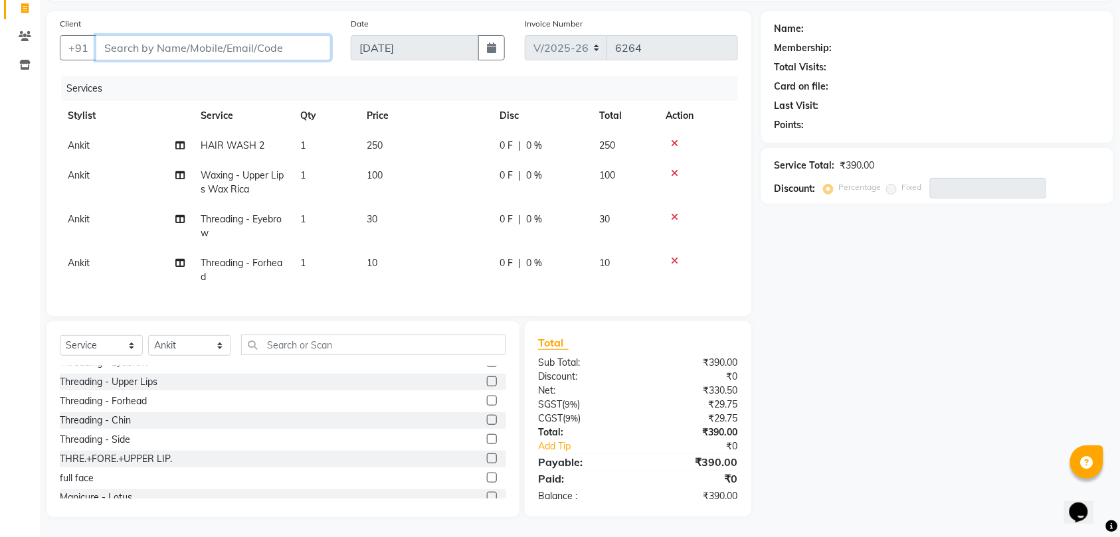
click at [230, 46] on input "Client" at bounding box center [213, 47] width 235 height 25
type input "8"
type input "0"
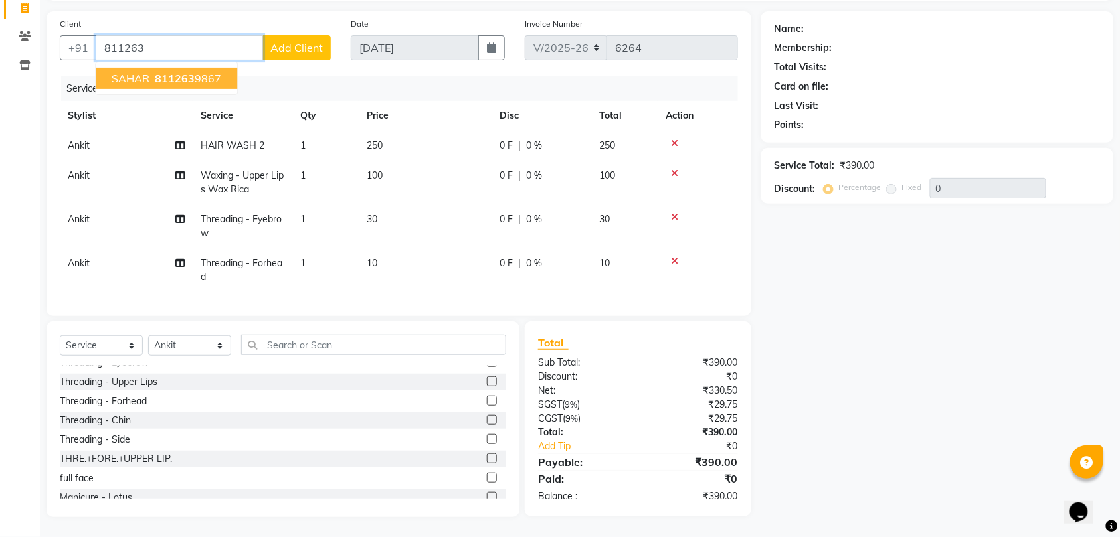
click at [155, 72] on span "811263" at bounding box center [175, 78] width 40 height 13
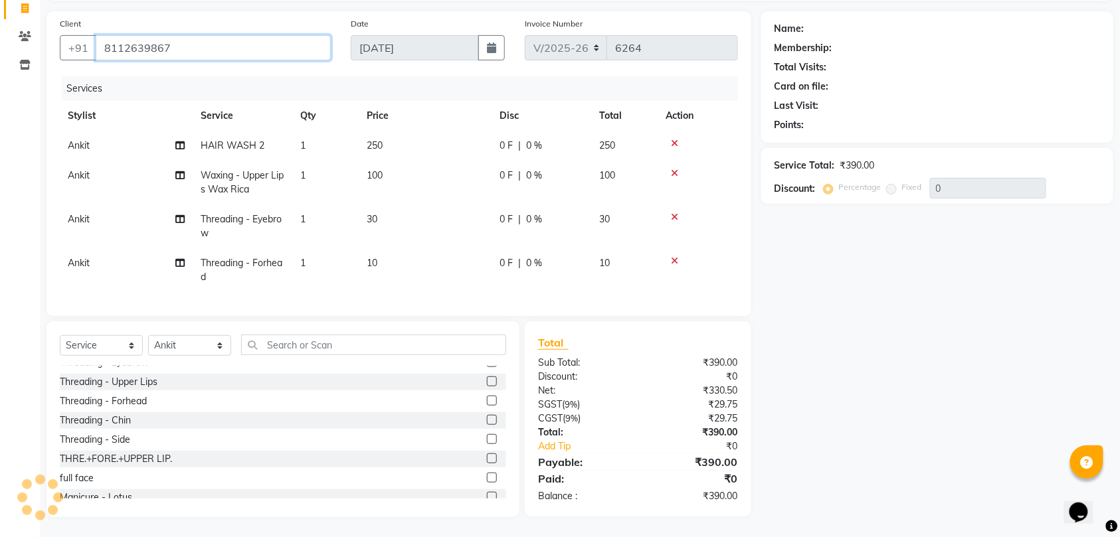
type input "8112639867"
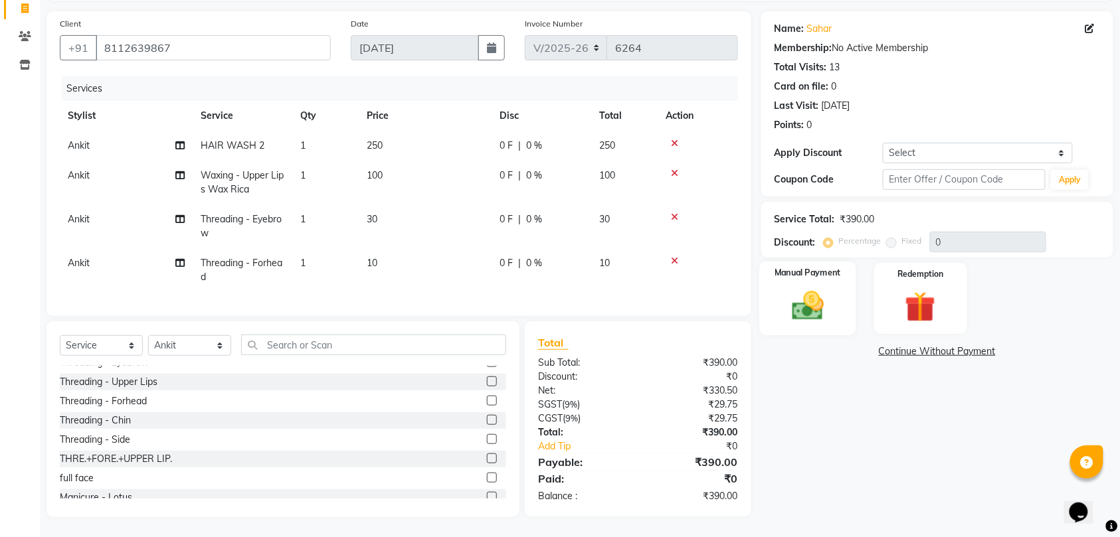
click at [806, 312] on img at bounding box center [808, 306] width 52 height 37
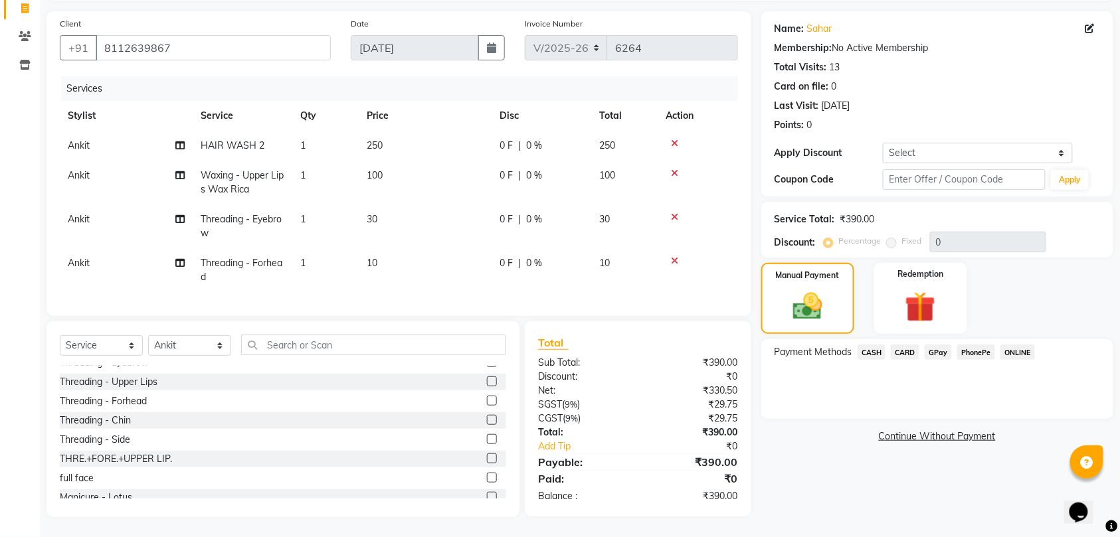
click at [874, 353] on span "CASH" at bounding box center [871, 352] width 29 height 15
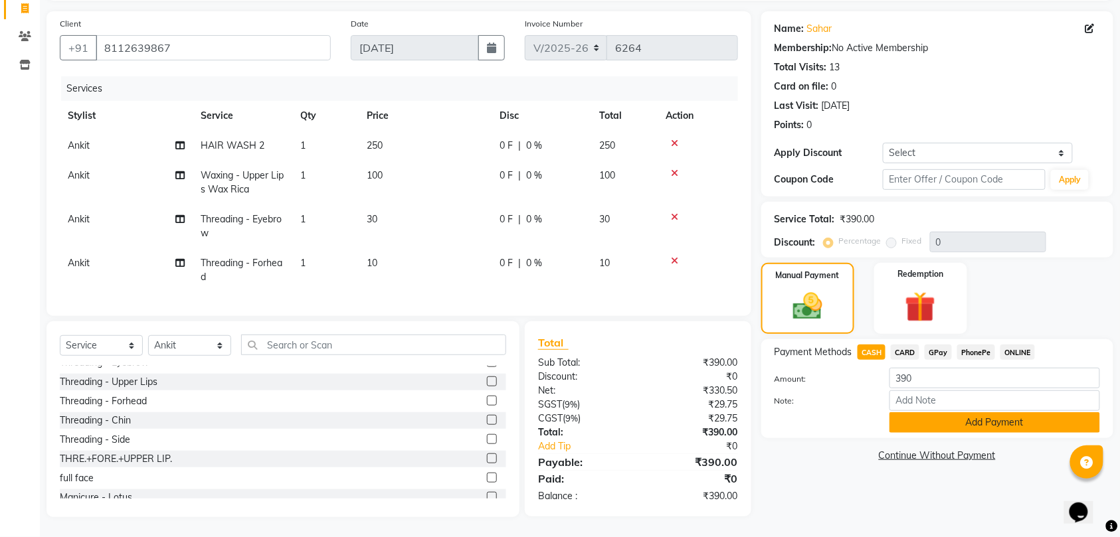
click at [917, 428] on button "Add Payment" at bounding box center [994, 422] width 211 height 21
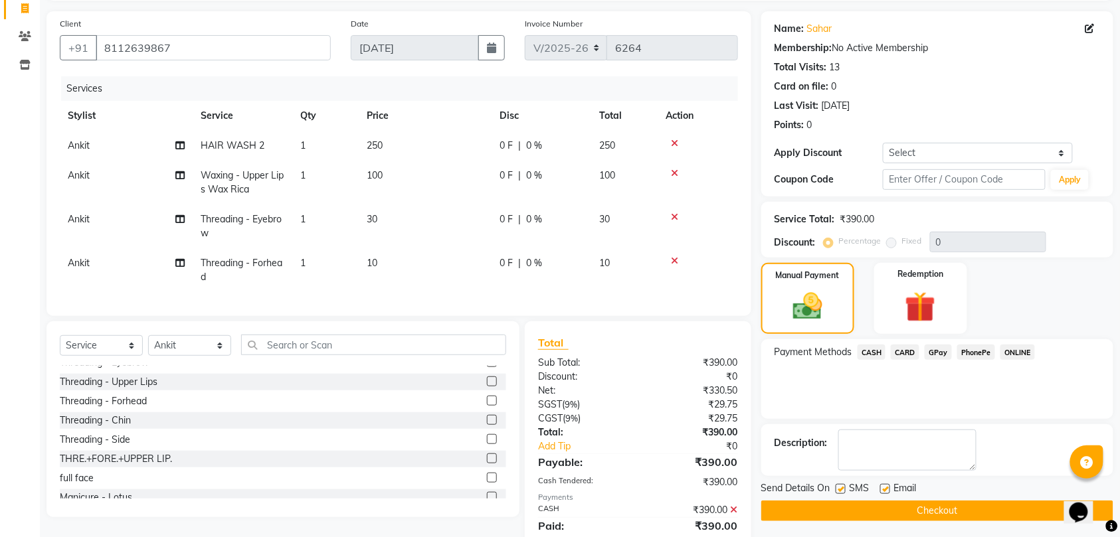
click at [855, 513] on button "Checkout" at bounding box center [937, 511] width 352 height 21
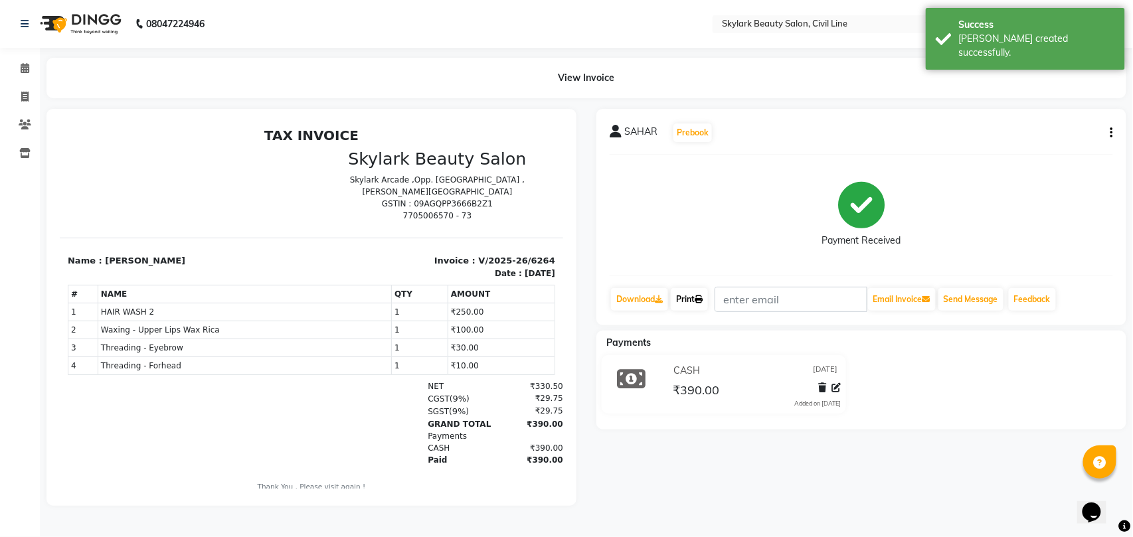
click at [681, 298] on link "Print" at bounding box center [689, 299] width 37 height 23
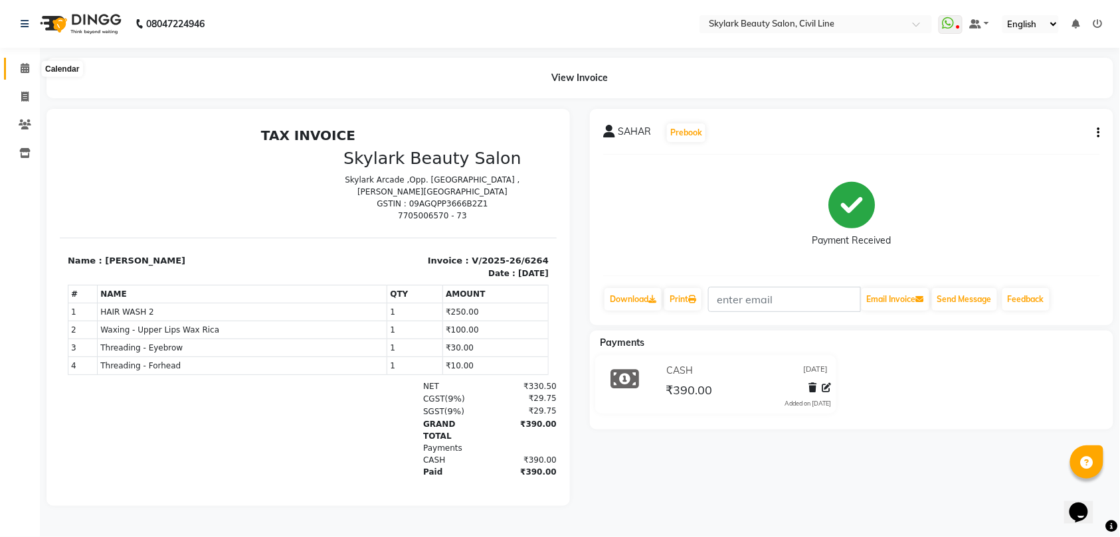
click at [23, 68] on icon at bounding box center [25, 68] width 9 height 10
